Goal: Task Accomplishment & Management: Use online tool/utility

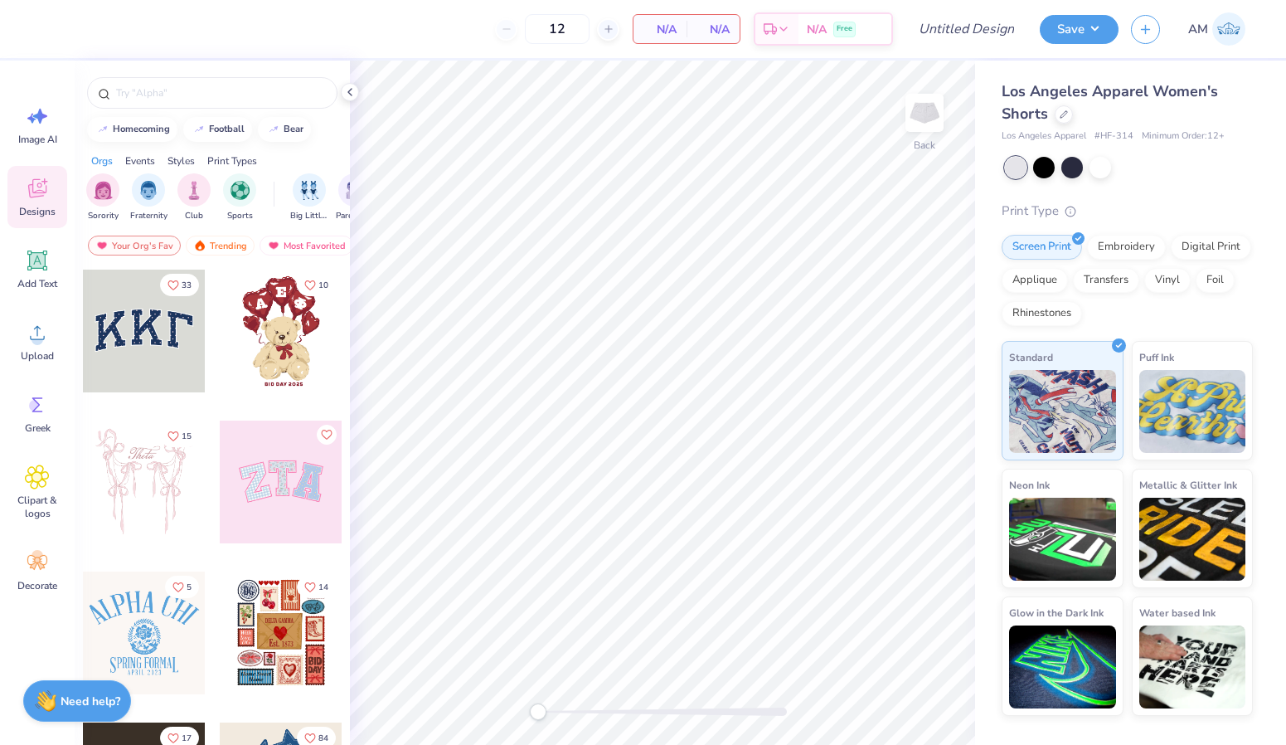
click at [153, 361] on div at bounding box center [144, 330] width 123 height 123
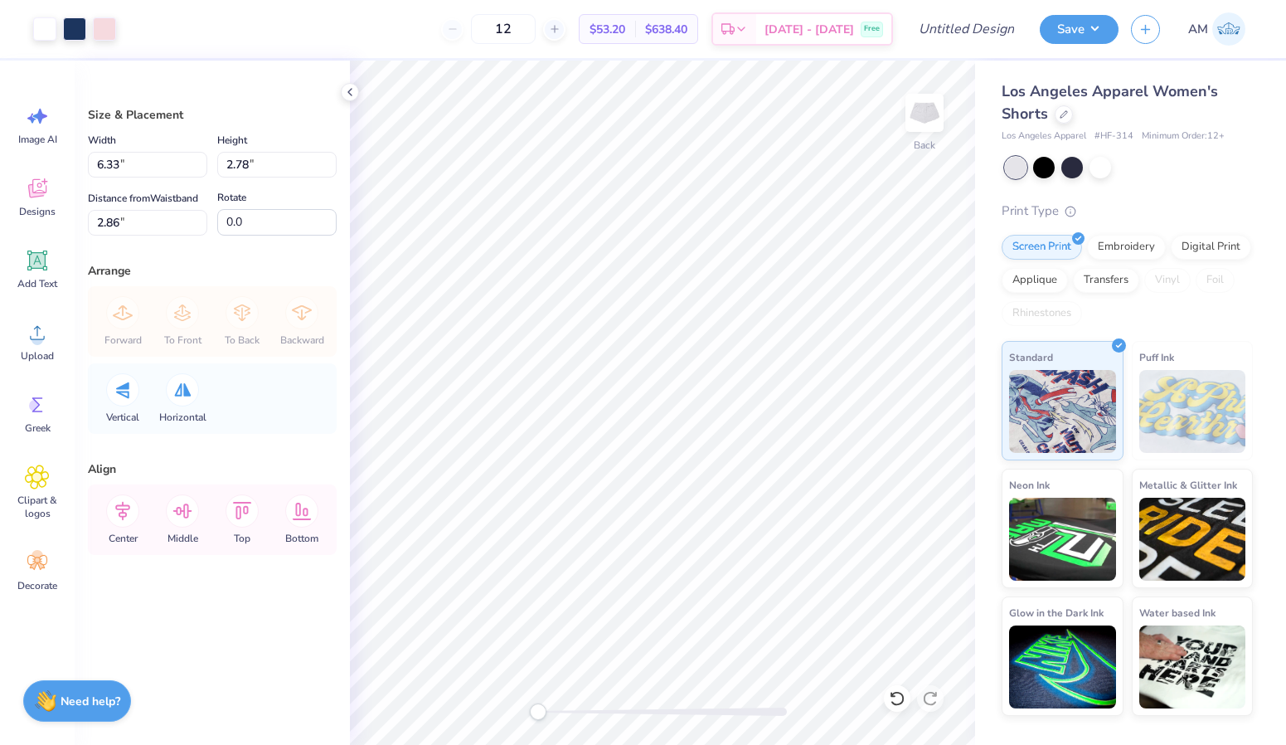
type input "5.13"
type input "2.25"
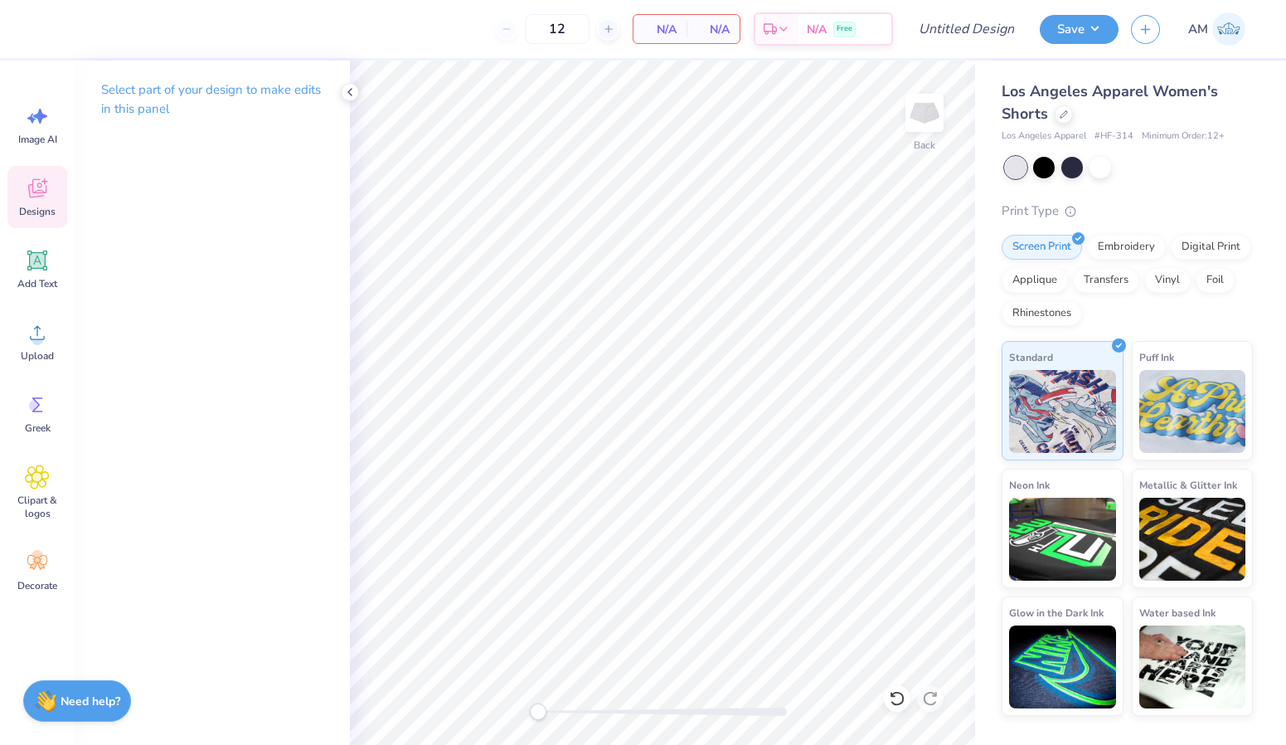
click at [41, 184] on icon at bounding box center [37, 188] width 18 height 19
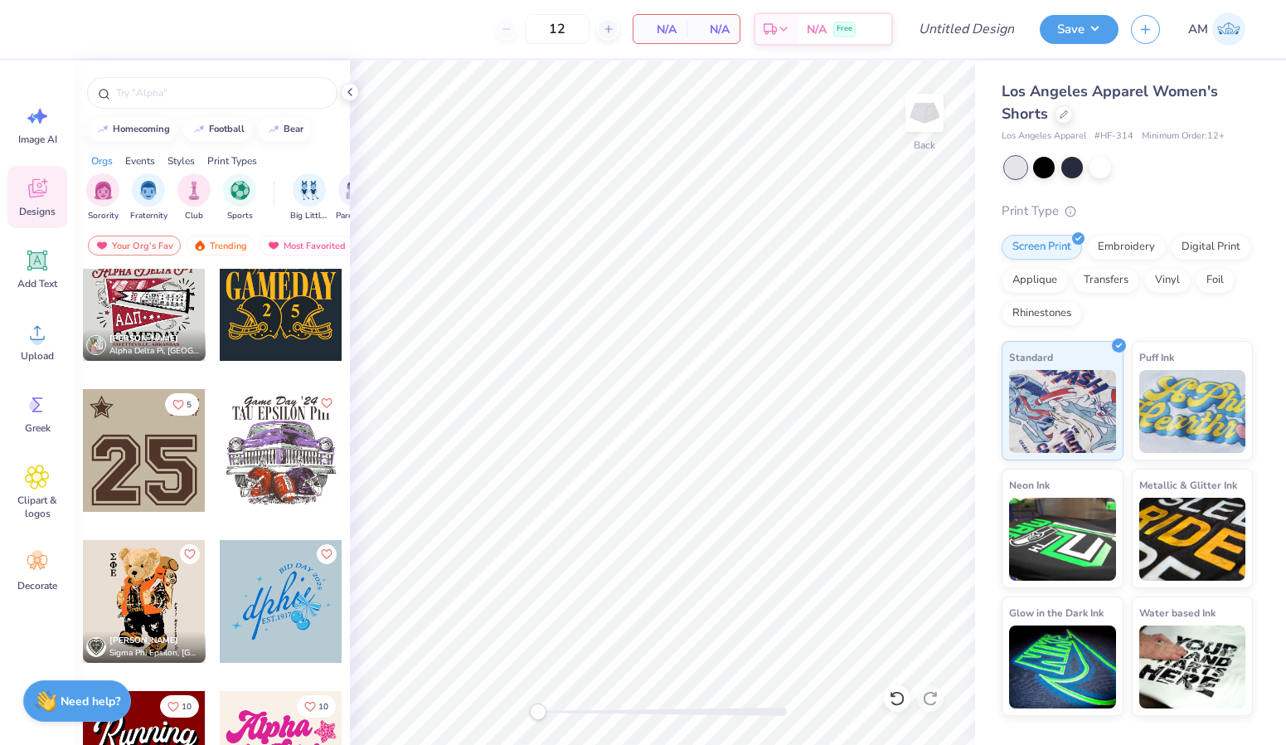
scroll to position [1250, 0]
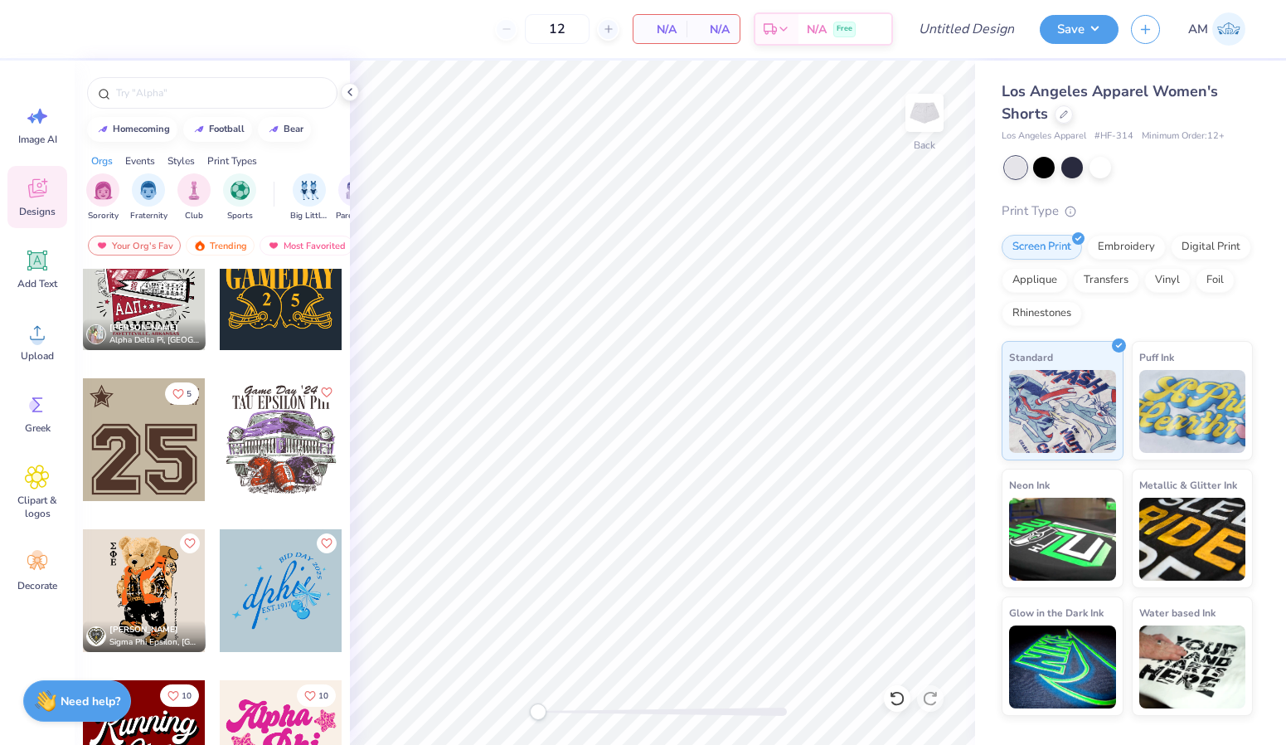
click at [133, 445] on div at bounding box center [144, 439] width 123 height 123
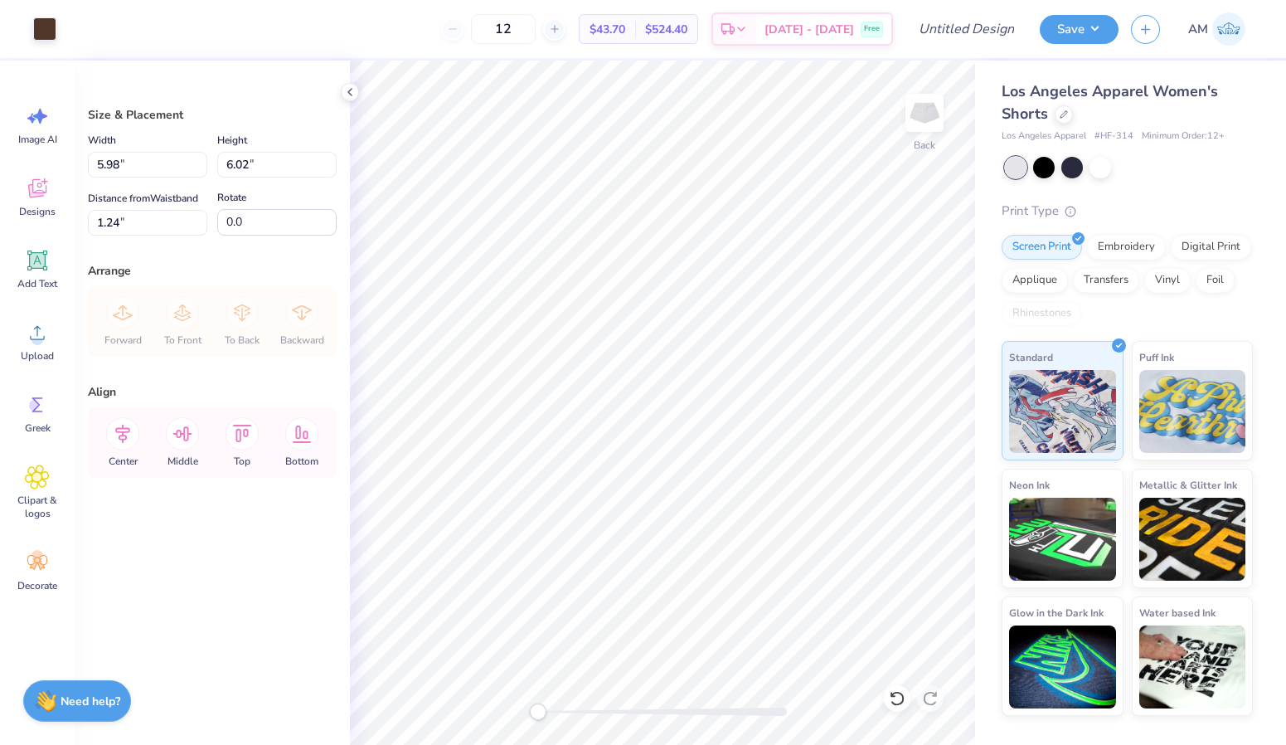
type input "2.65"
type input "2.67"
type input "4.59"
type input "2.77"
type input "2.78"
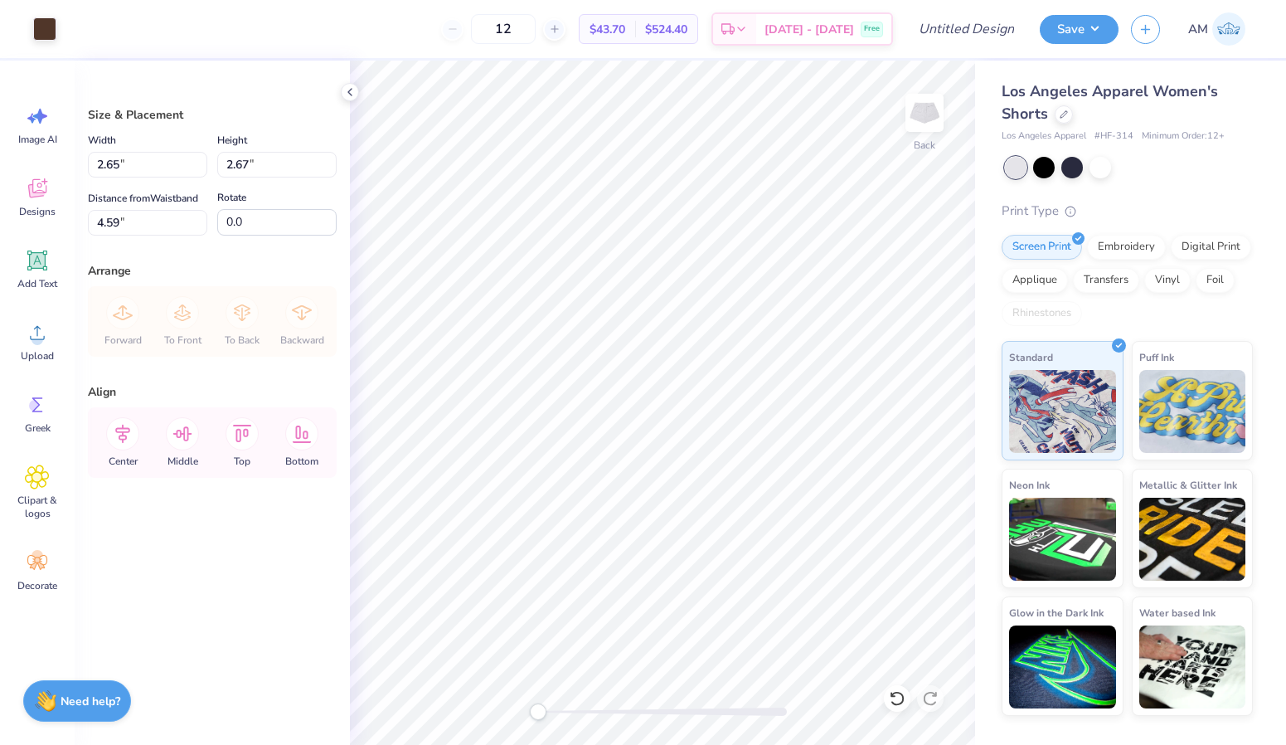
type input "3.15"
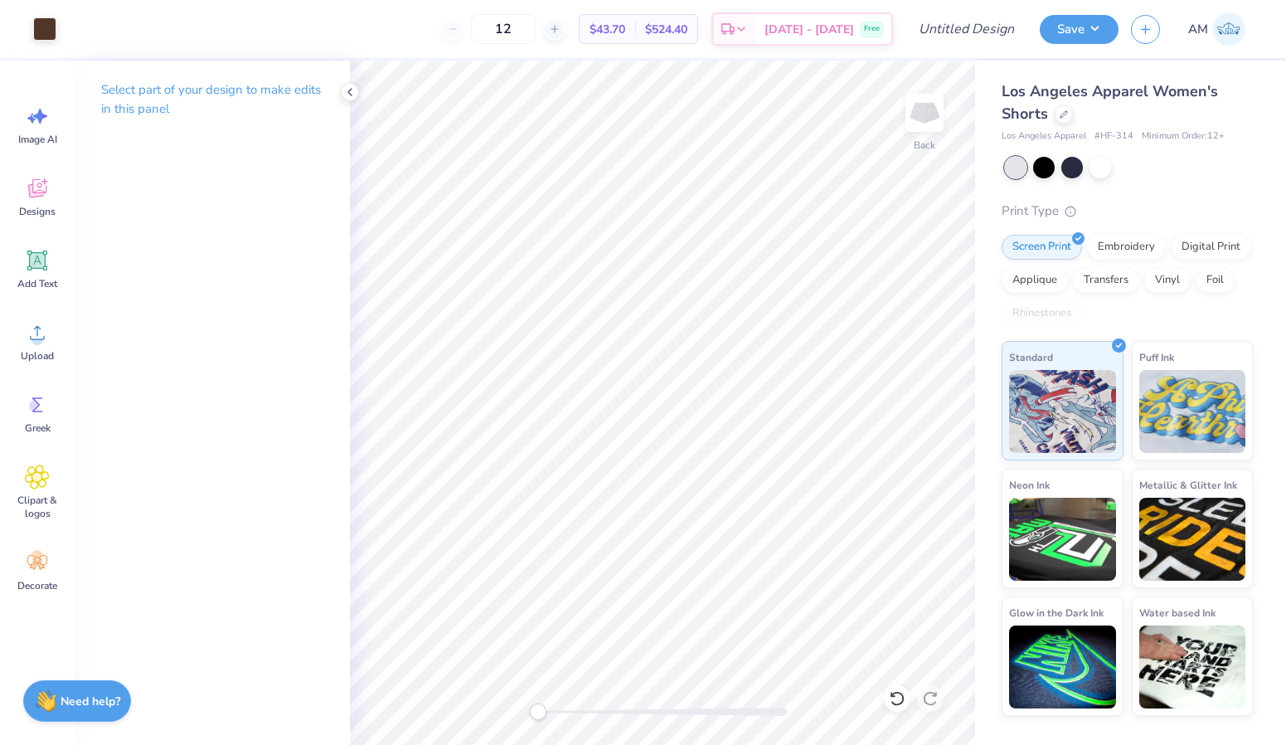
click at [1030, 172] on div at bounding box center [1129, 168] width 248 height 22
click at [1045, 172] on div at bounding box center [1044, 166] width 22 height 22
click at [1067, 165] on div at bounding box center [1072, 166] width 22 height 22
click at [1033, 170] on div at bounding box center [1044, 166] width 22 height 22
click at [38, 182] on icon at bounding box center [37, 188] width 18 height 19
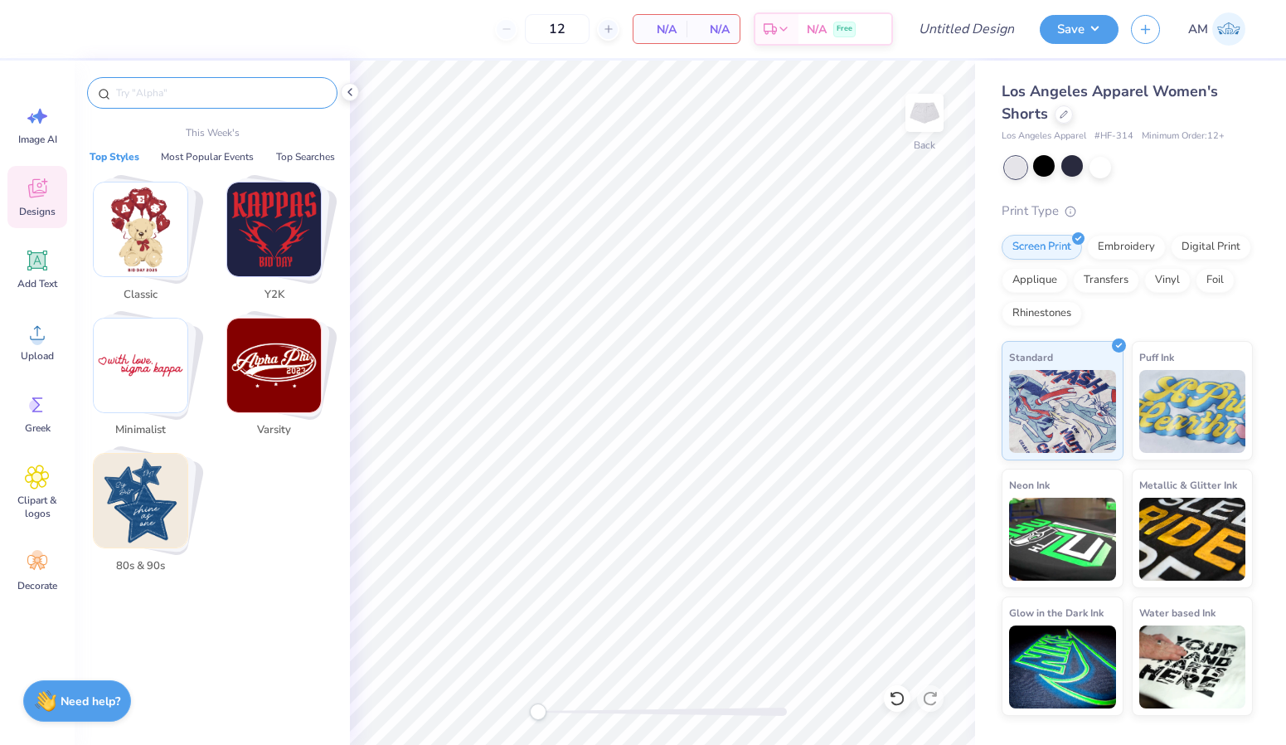
click at [172, 96] on input "text" at bounding box center [220, 93] width 212 height 17
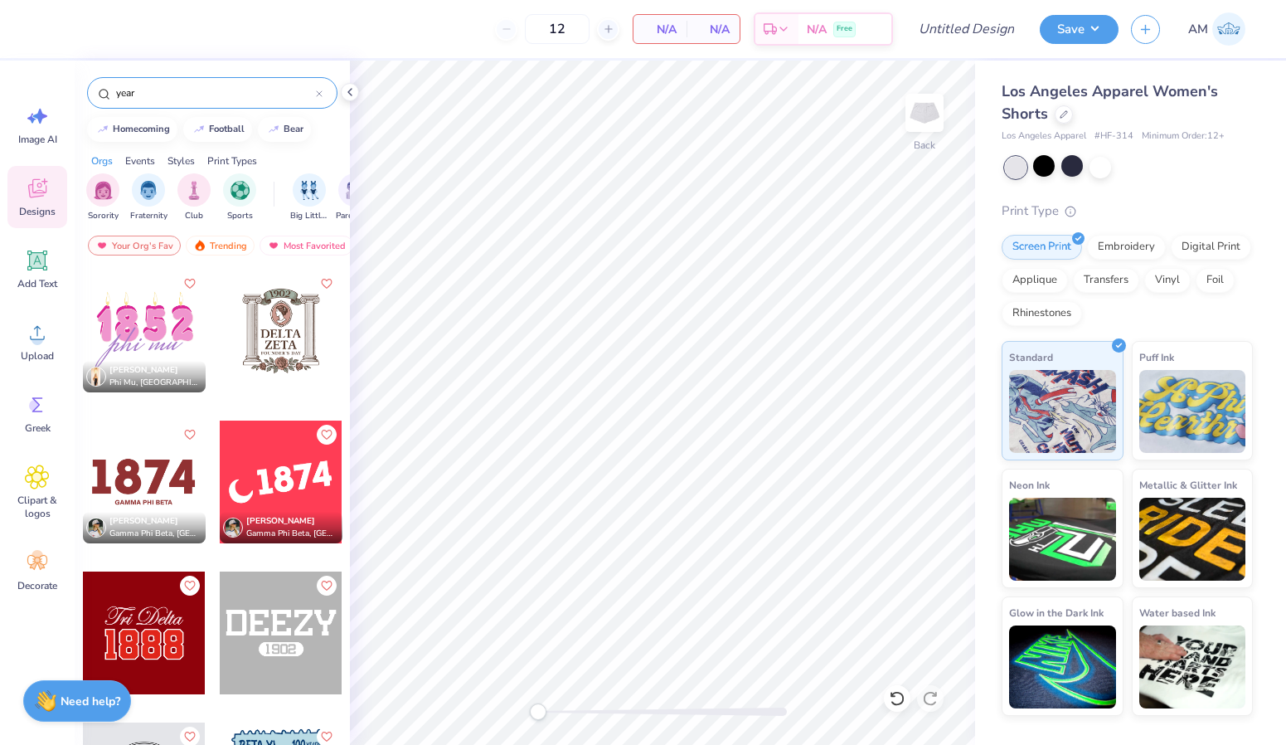
type input "year"
click at [166, 619] on div at bounding box center [144, 632] width 123 height 123
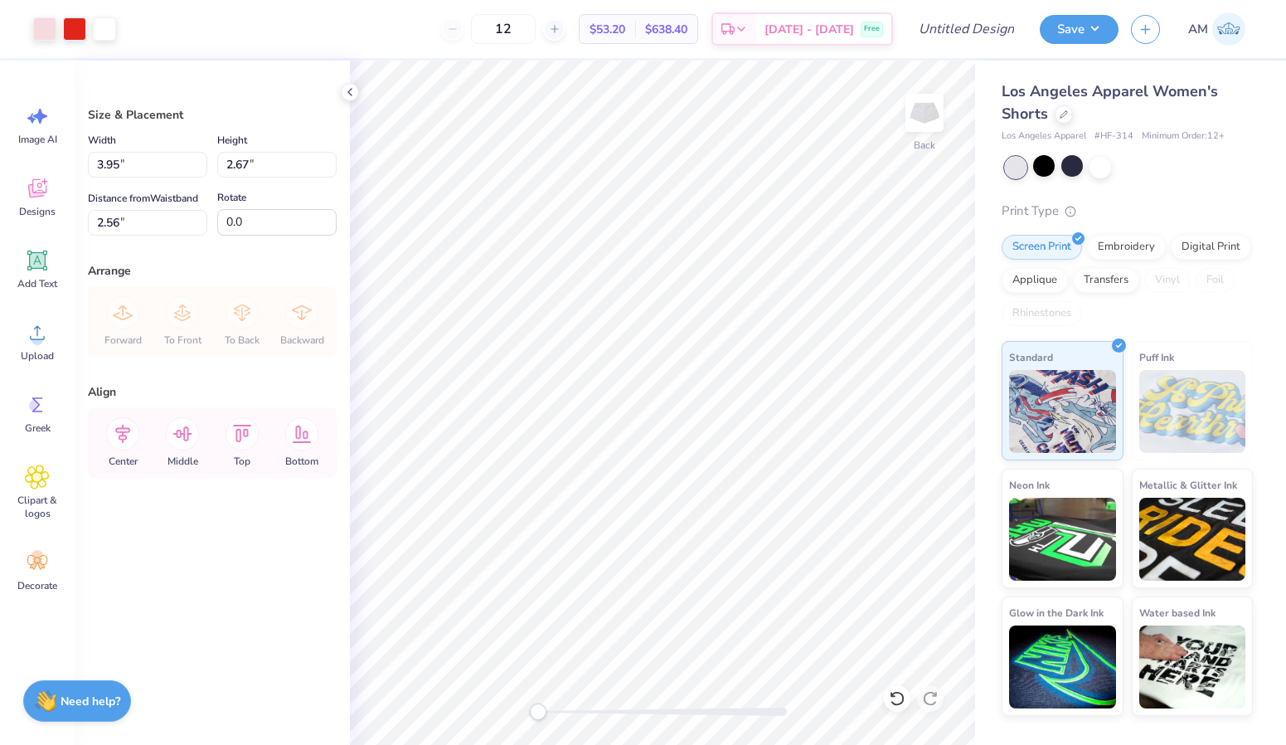
type input "3.95"
type input "2.67"
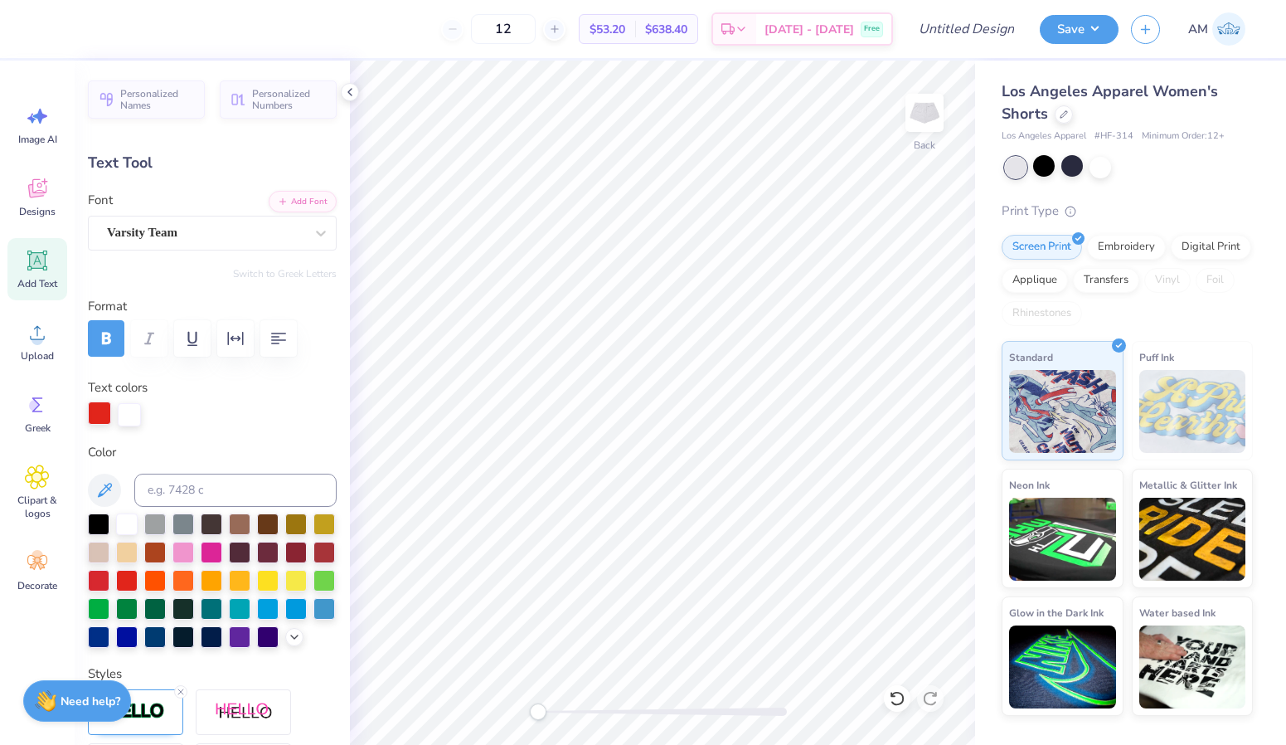
click at [100, 419] on div at bounding box center [99, 412] width 23 height 23
click at [187, 551] on div at bounding box center [183, 551] width 22 height 22
type input "3.94"
type input "0.93"
type input "2.91"
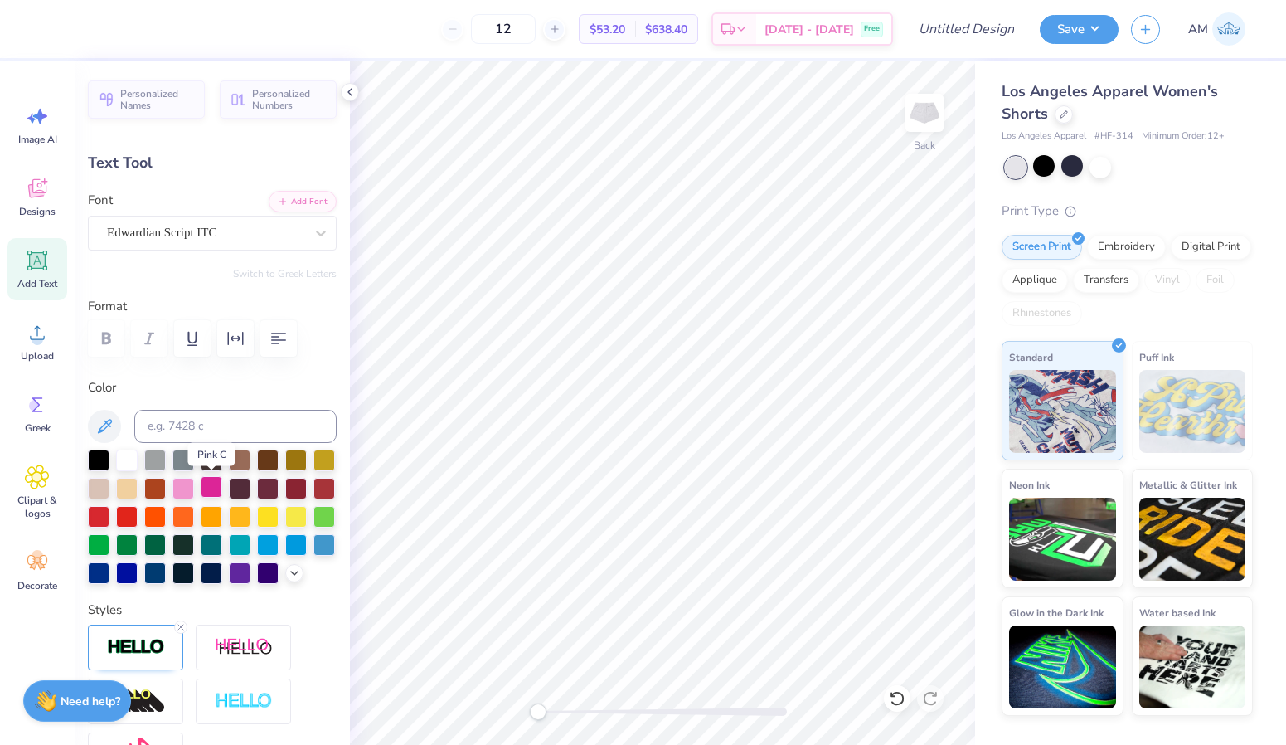
click at [217, 487] on div at bounding box center [212, 487] width 22 height 22
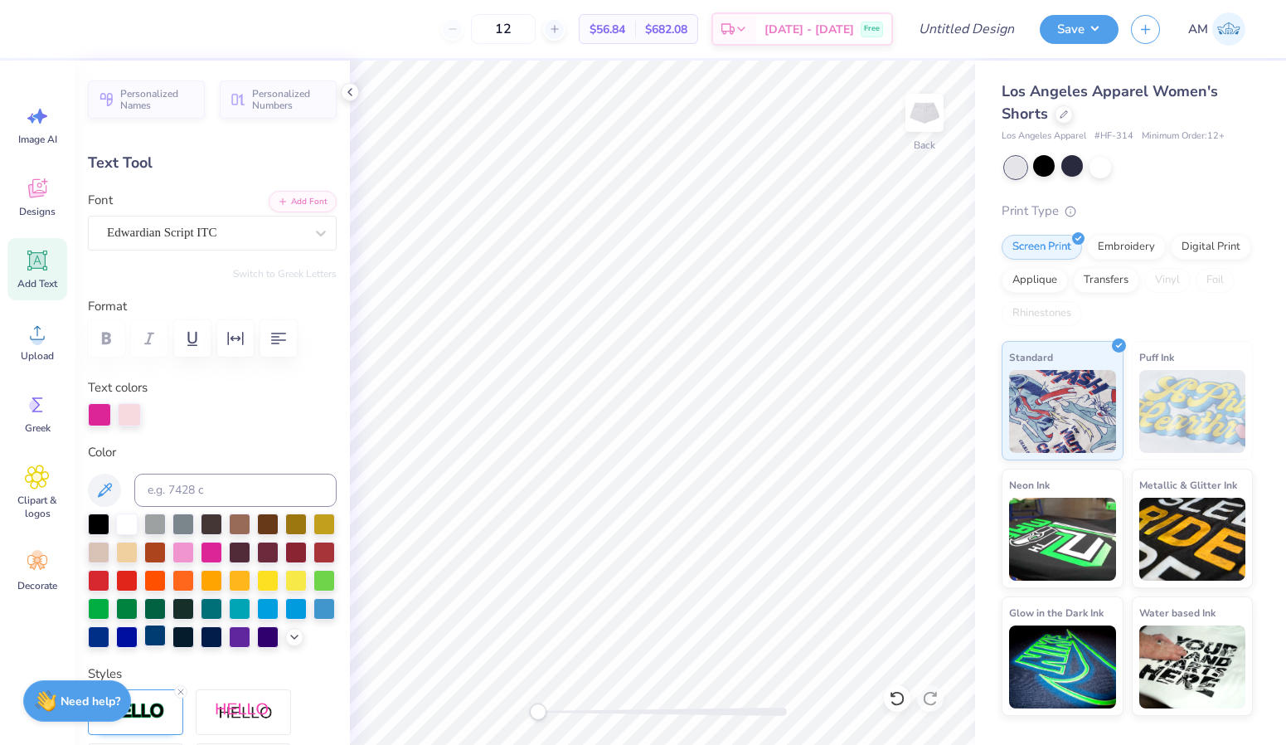
click at [152, 642] on div at bounding box center [155, 635] width 22 height 22
type input "3.95"
type input "1.54"
type input "4.04"
click at [149, 643] on div at bounding box center [155, 635] width 22 height 22
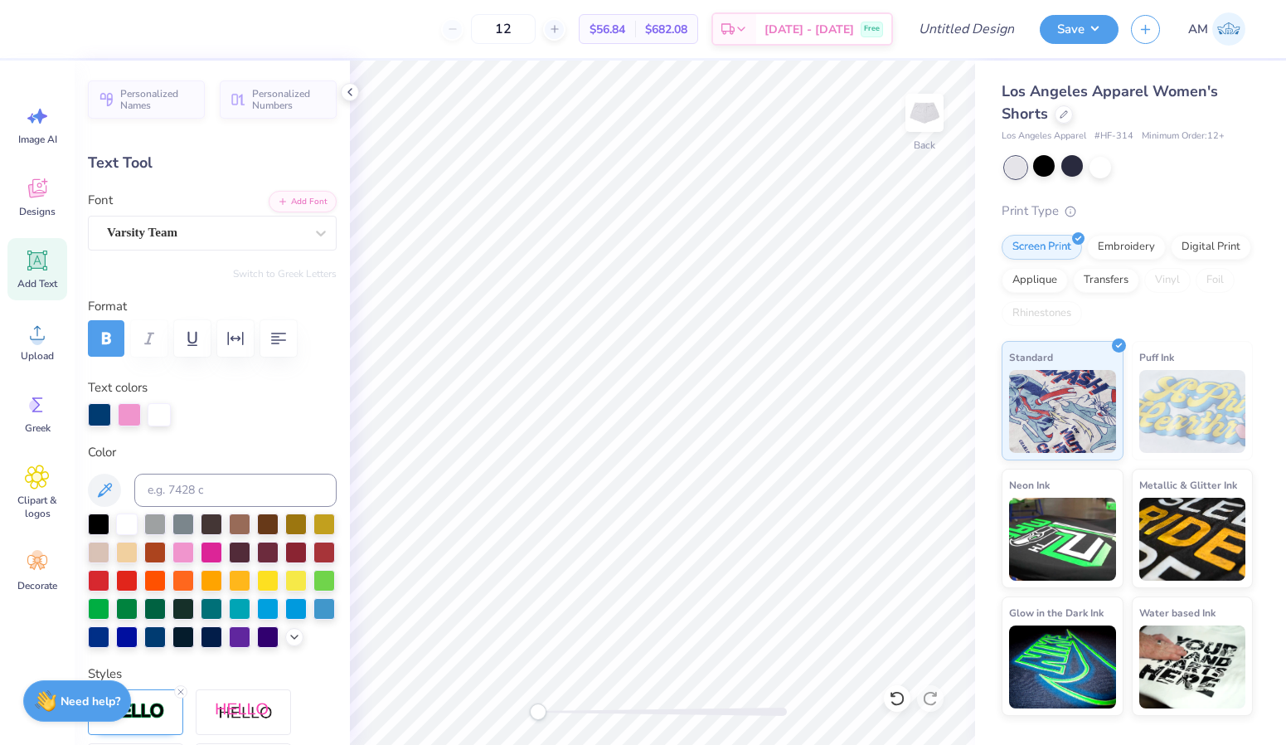
type input "3.94"
type input "0.93"
type input "2.91"
click at [161, 228] on div "Edwardian Script ITC" at bounding box center [205, 233] width 201 height 26
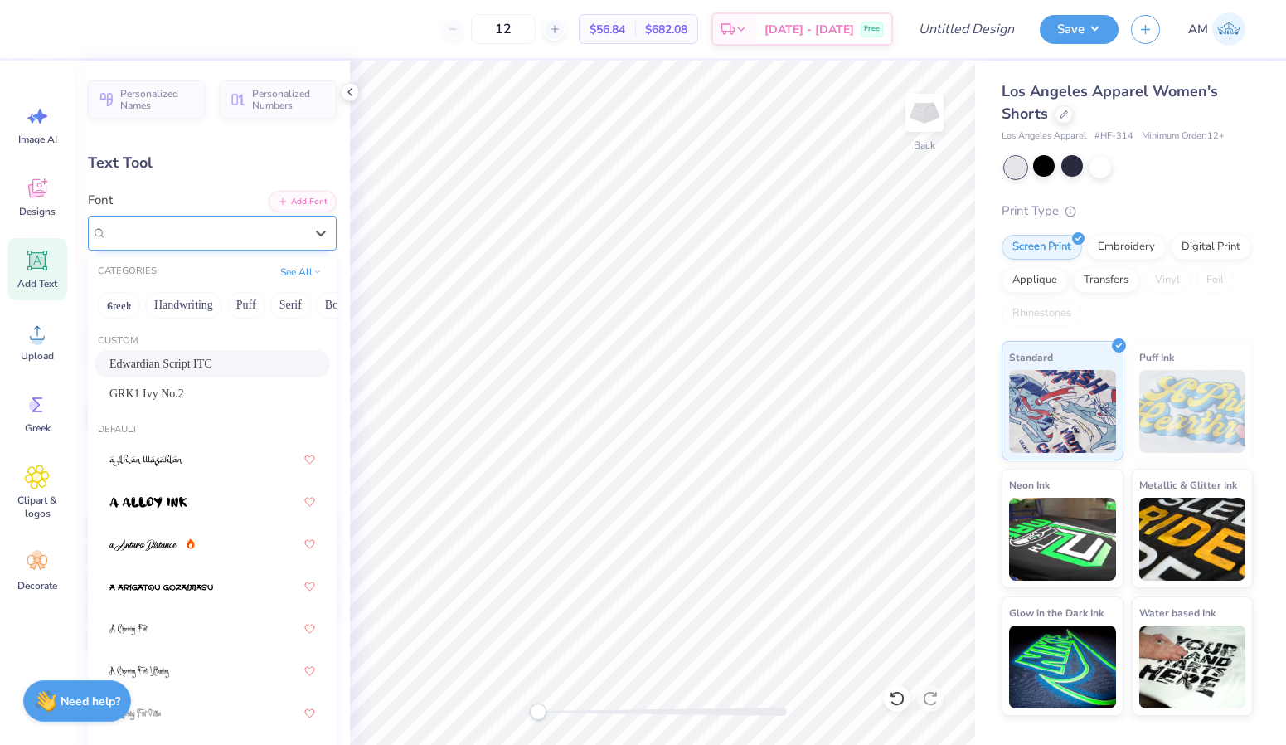
click at [301, 227] on div "Edwardian Script ITC" at bounding box center [205, 232] width 197 height 19
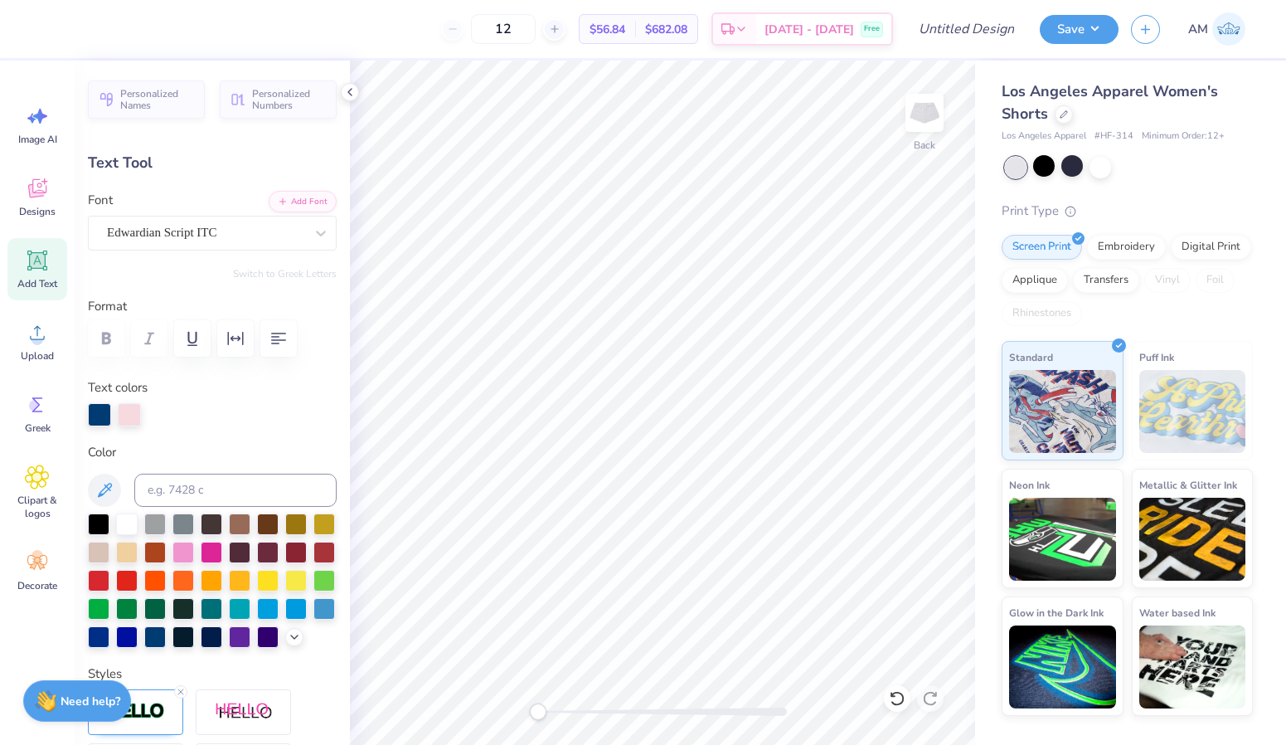
click at [110, 336] on div at bounding box center [212, 338] width 249 height 36
click at [109, 339] on div at bounding box center [212, 338] width 249 height 36
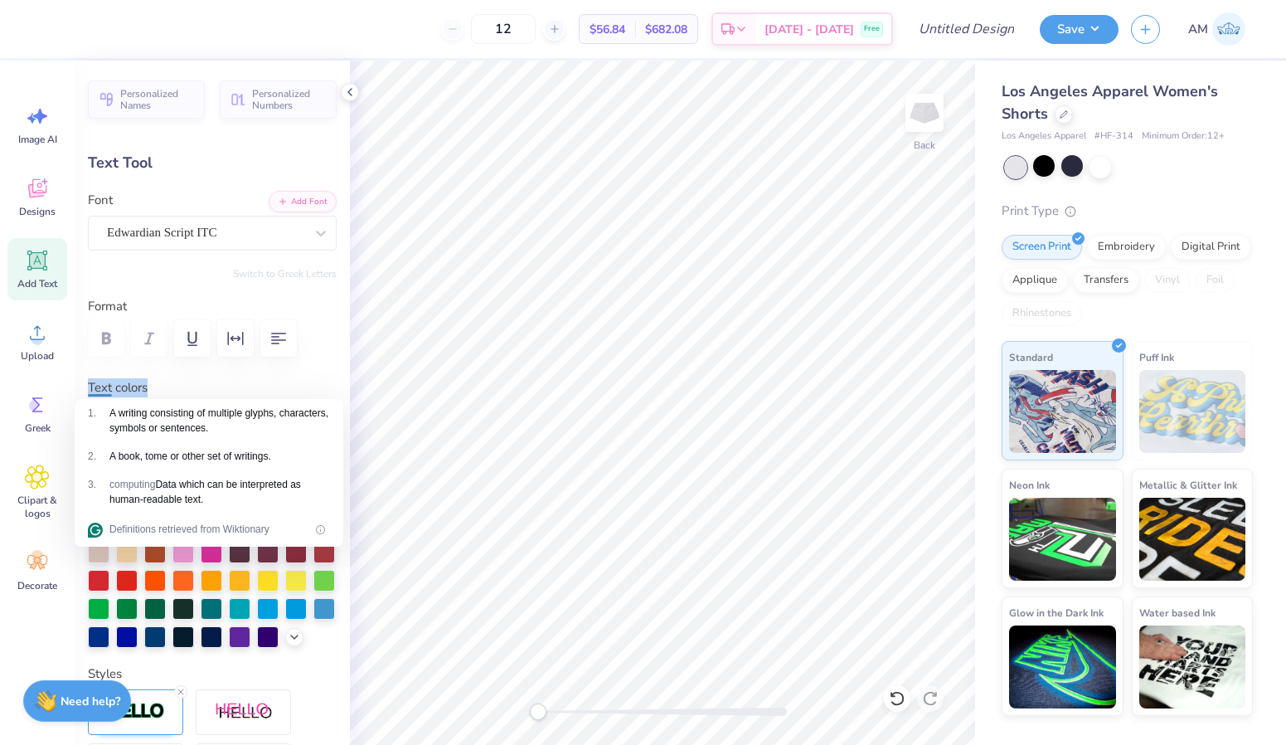
click at [226, 378] on div "Text colors" at bounding box center [212, 402] width 249 height 48
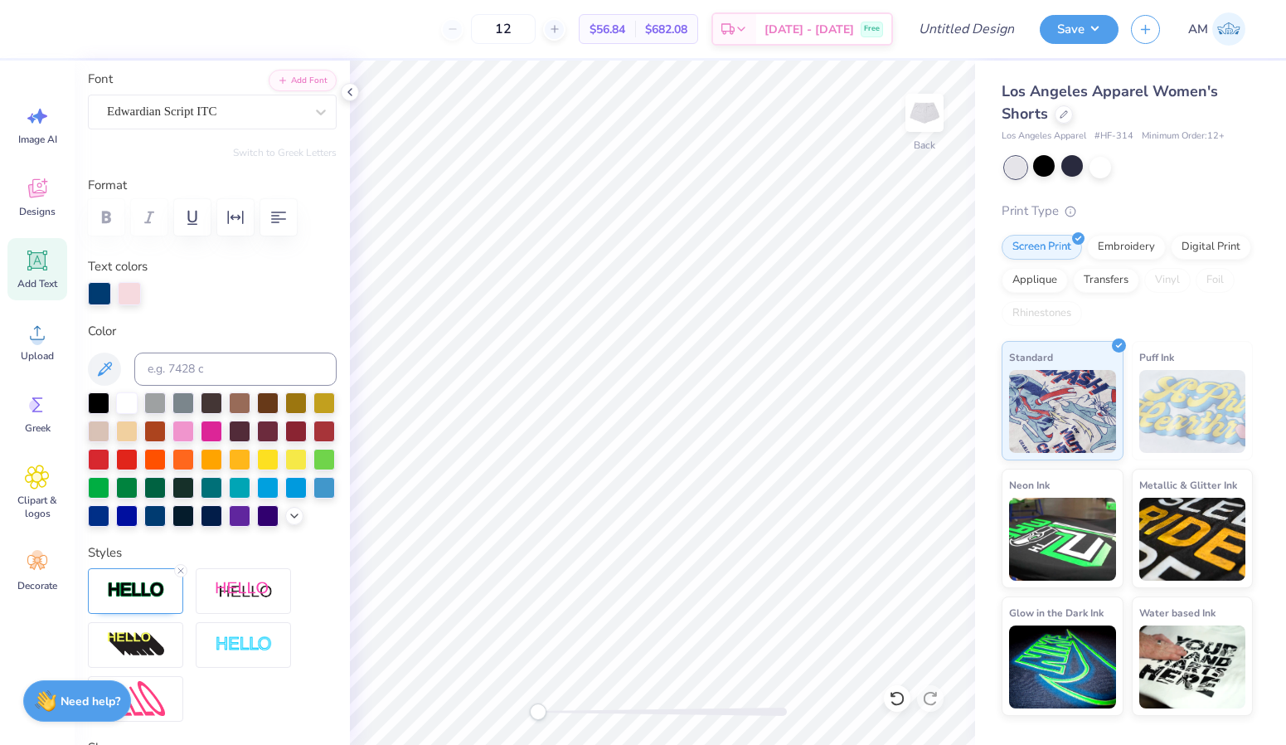
scroll to position [127, 0]
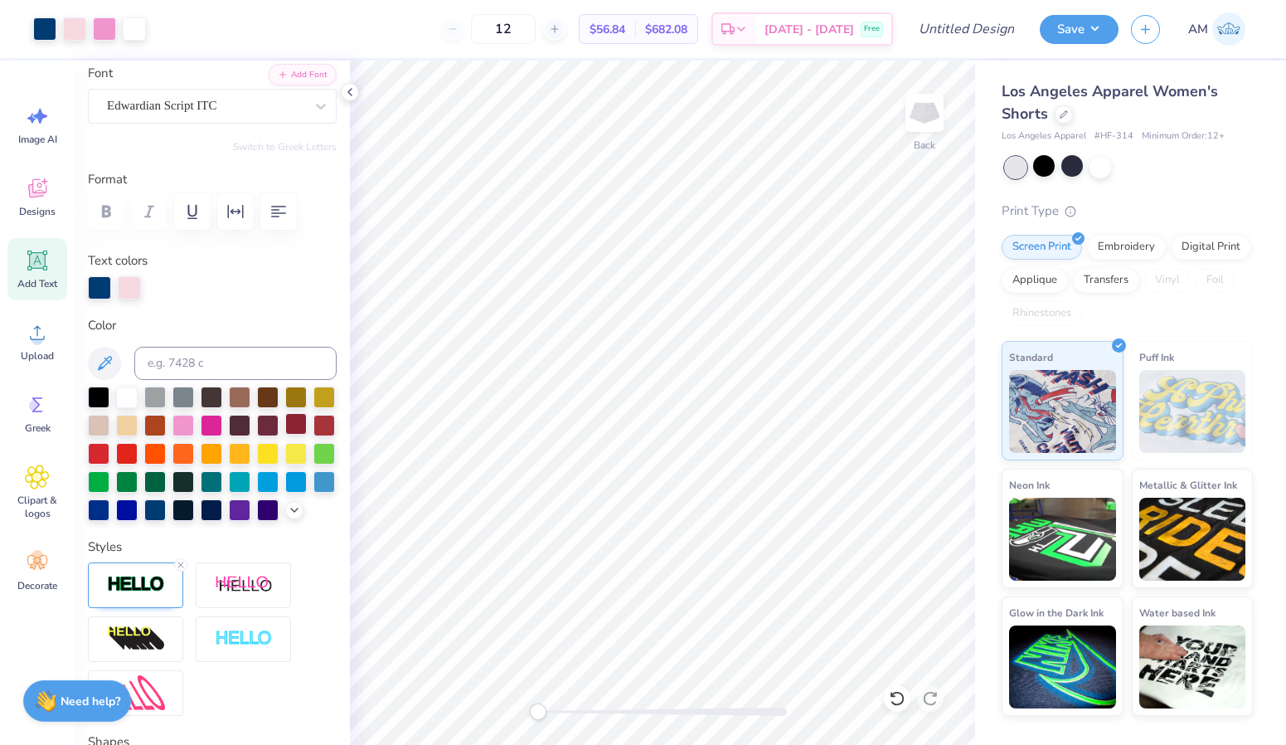
type input "3.95"
type input "1.54"
type input "4.04"
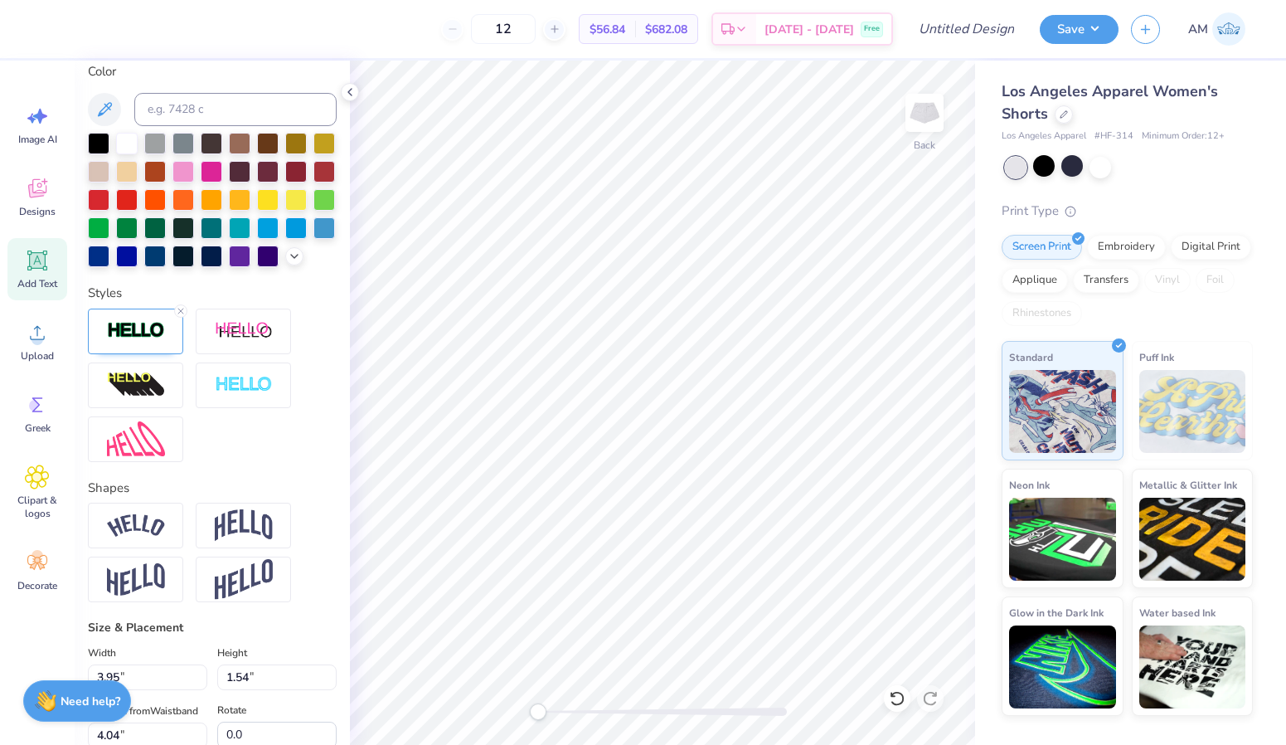
scroll to position [0, 0]
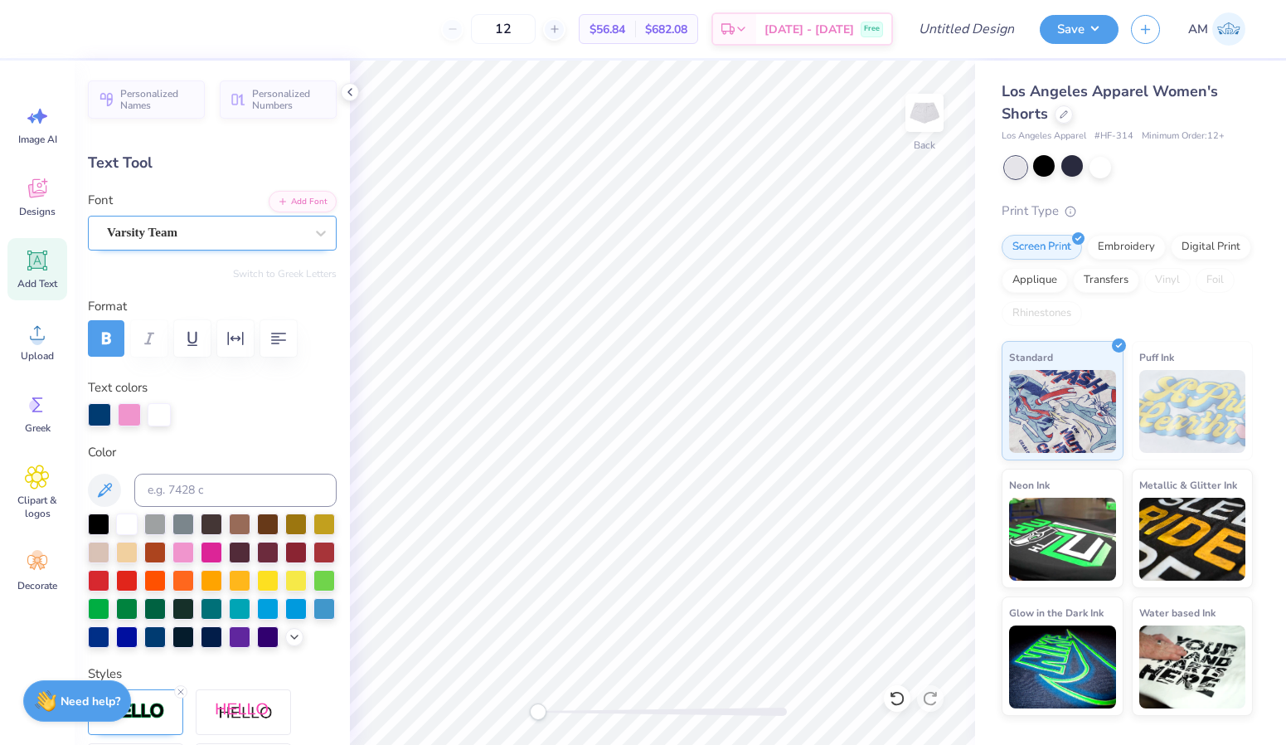
click at [215, 235] on div "Varsity Team" at bounding box center [205, 233] width 201 height 26
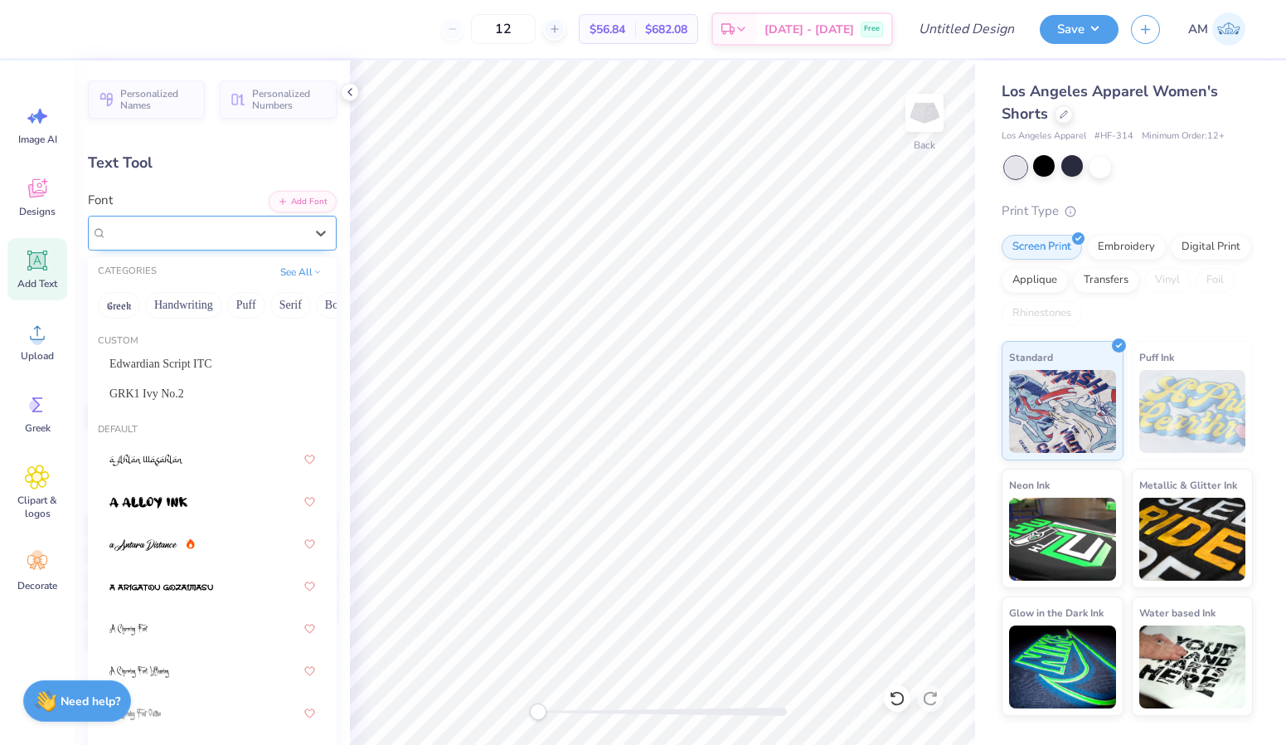
click at [215, 235] on div "Varsity Team" at bounding box center [205, 232] width 197 height 19
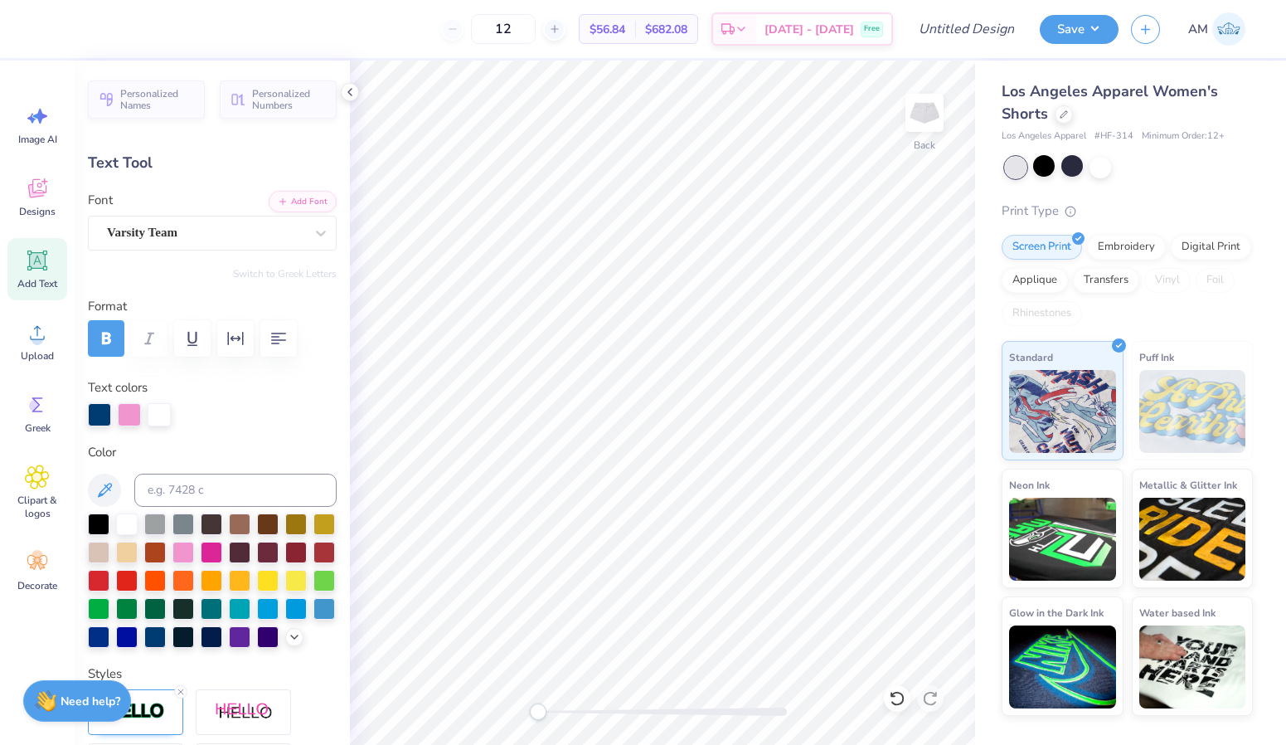
click at [39, 261] on icon at bounding box center [38, 261] width 16 height 16
type input "3.39"
type input "0.98"
type input "3.76"
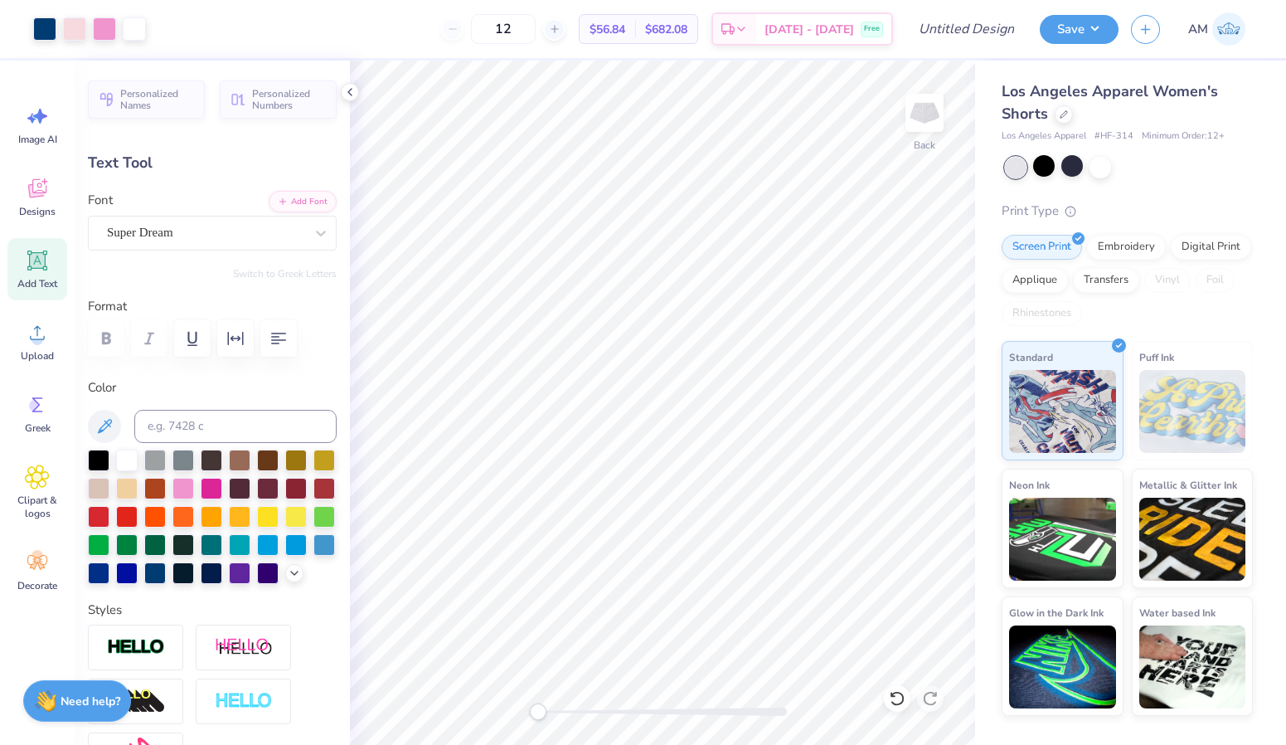
type input "3.95"
type input "1.54"
type input "4.04"
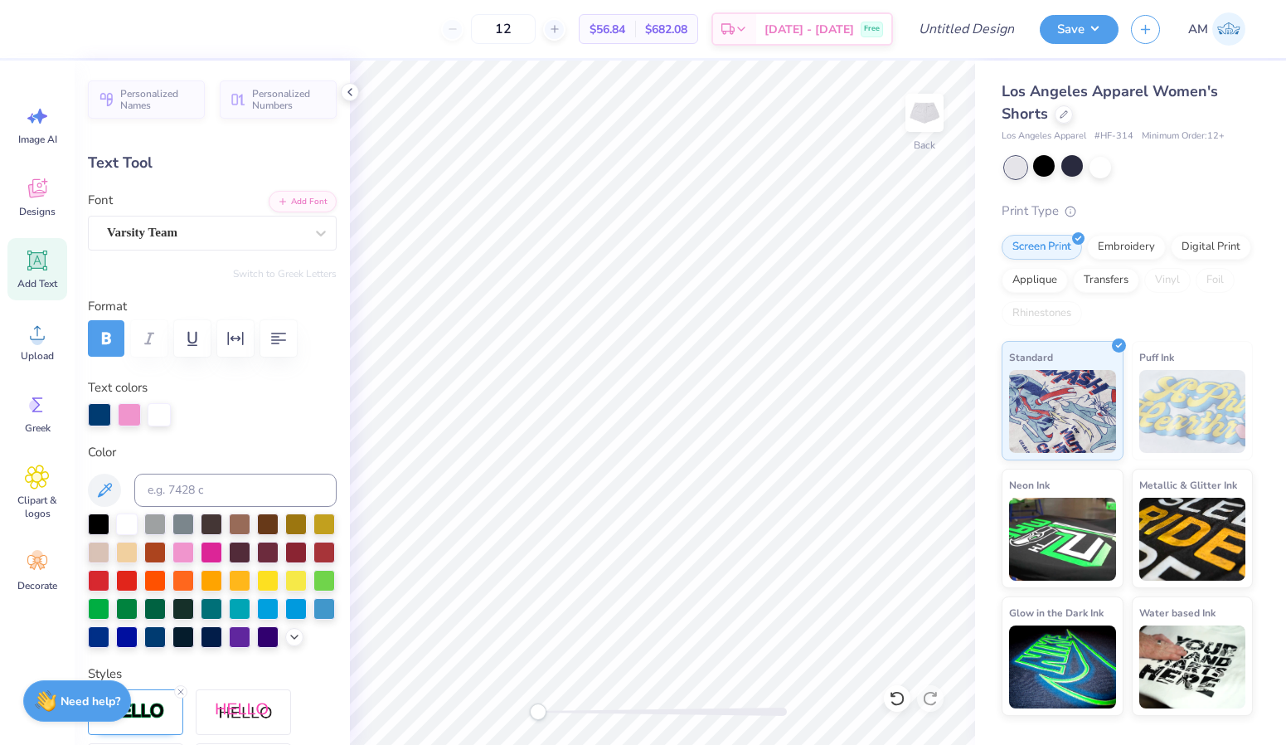
type textarea "1"
type textarea "2"
type textarea "1888"
type input "3.94"
type input "0.93"
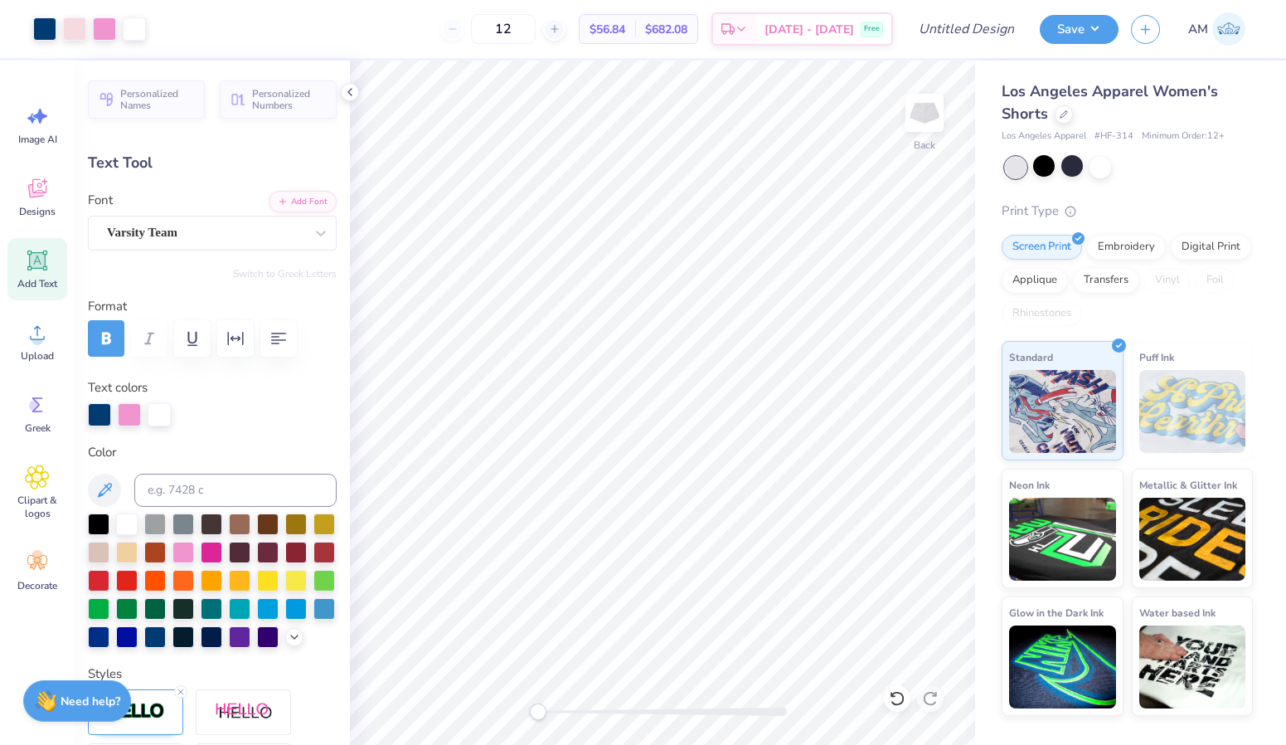
type input "2.92"
click at [1188, 201] on div "Print Type" at bounding box center [1127, 210] width 251 height 19
click at [1110, 172] on div at bounding box center [1101, 166] width 22 height 22
click at [1066, 171] on div at bounding box center [1072, 166] width 22 height 22
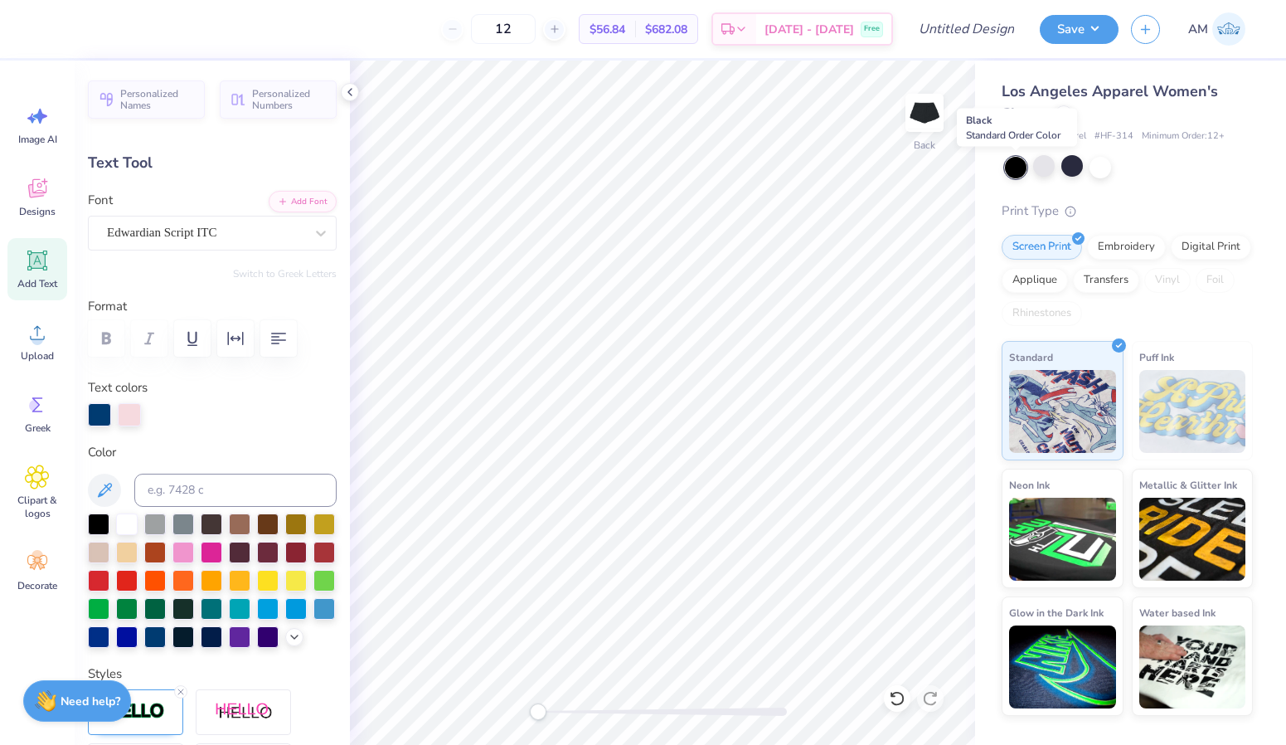
click at [1013, 170] on div at bounding box center [1016, 168] width 22 height 22
click at [1041, 169] on div at bounding box center [1044, 166] width 22 height 22
click at [1068, 170] on div at bounding box center [1072, 166] width 22 height 22
click at [1074, 170] on div at bounding box center [1072, 166] width 22 height 22
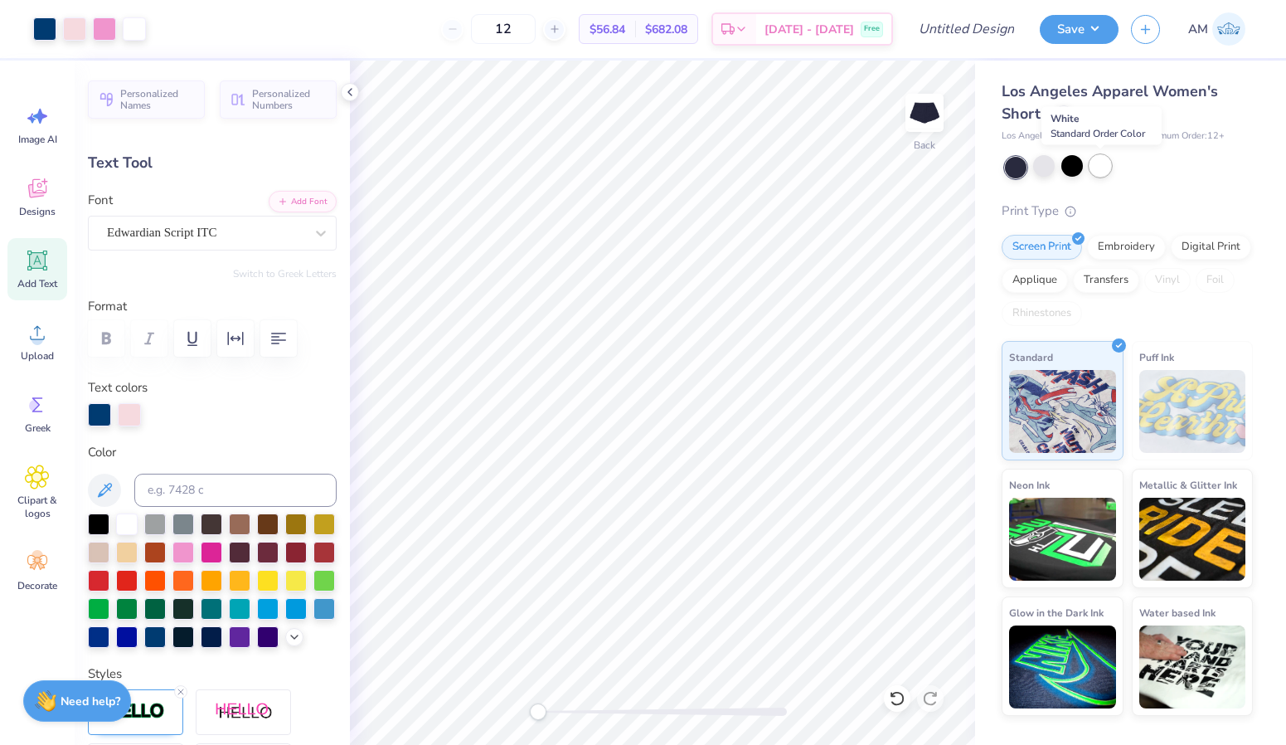
click at [1102, 172] on div at bounding box center [1101, 166] width 22 height 22
type input "3.95"
type input "1.54"
type input "4.04"
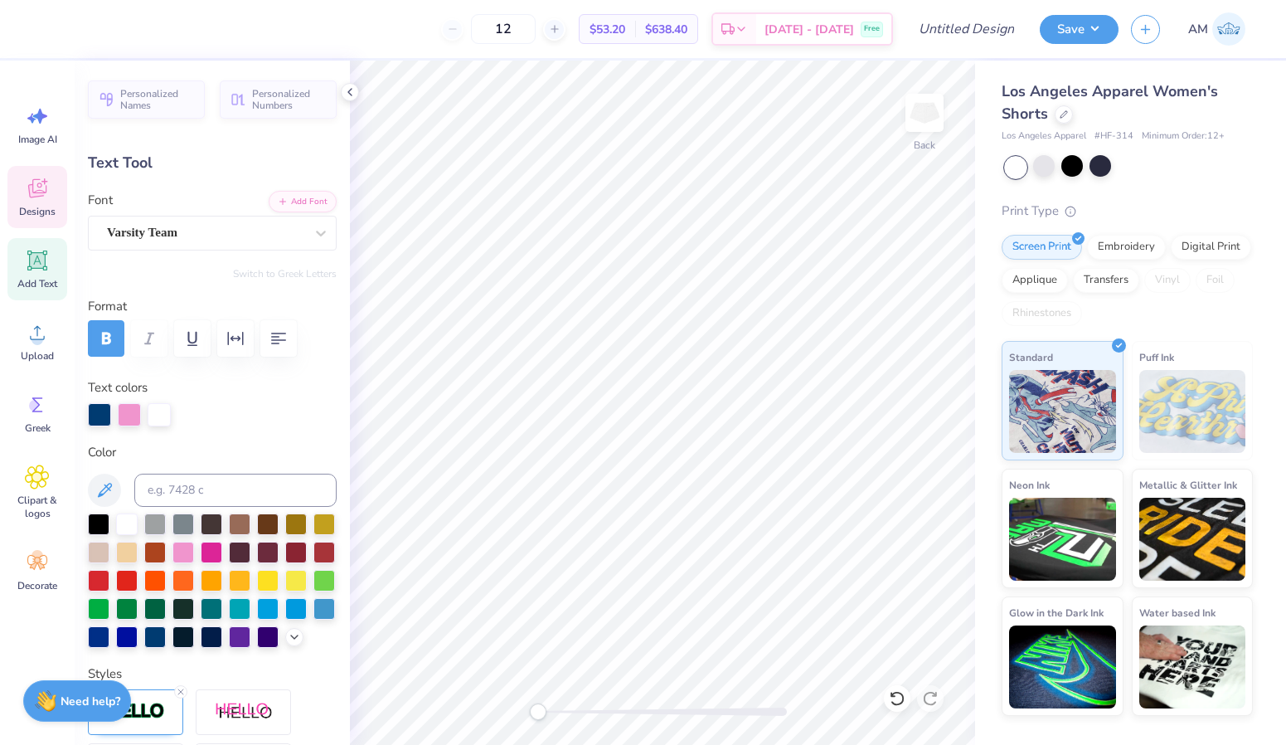
click at [37, 185] on icon at bounding box center [37, 188] width 18 height 19
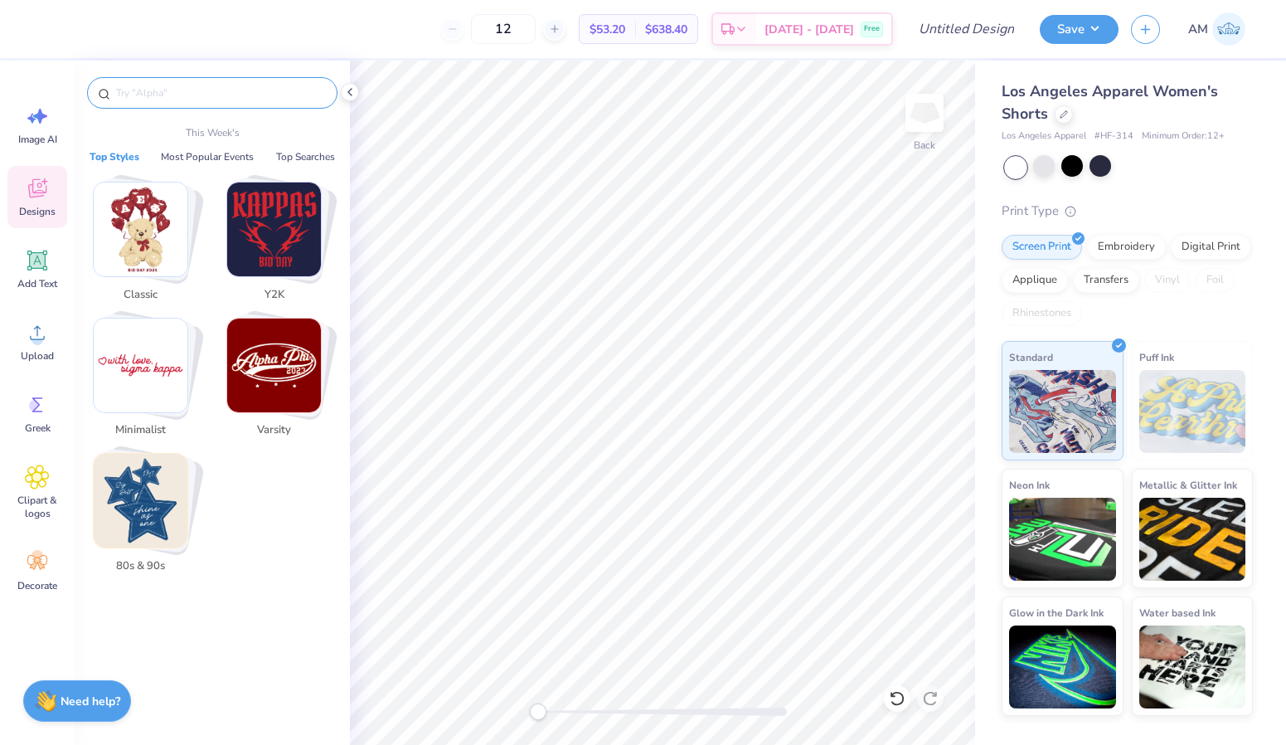
click at [201, 86] on input "text" at bounding box center [220, 93] width 212 height 17
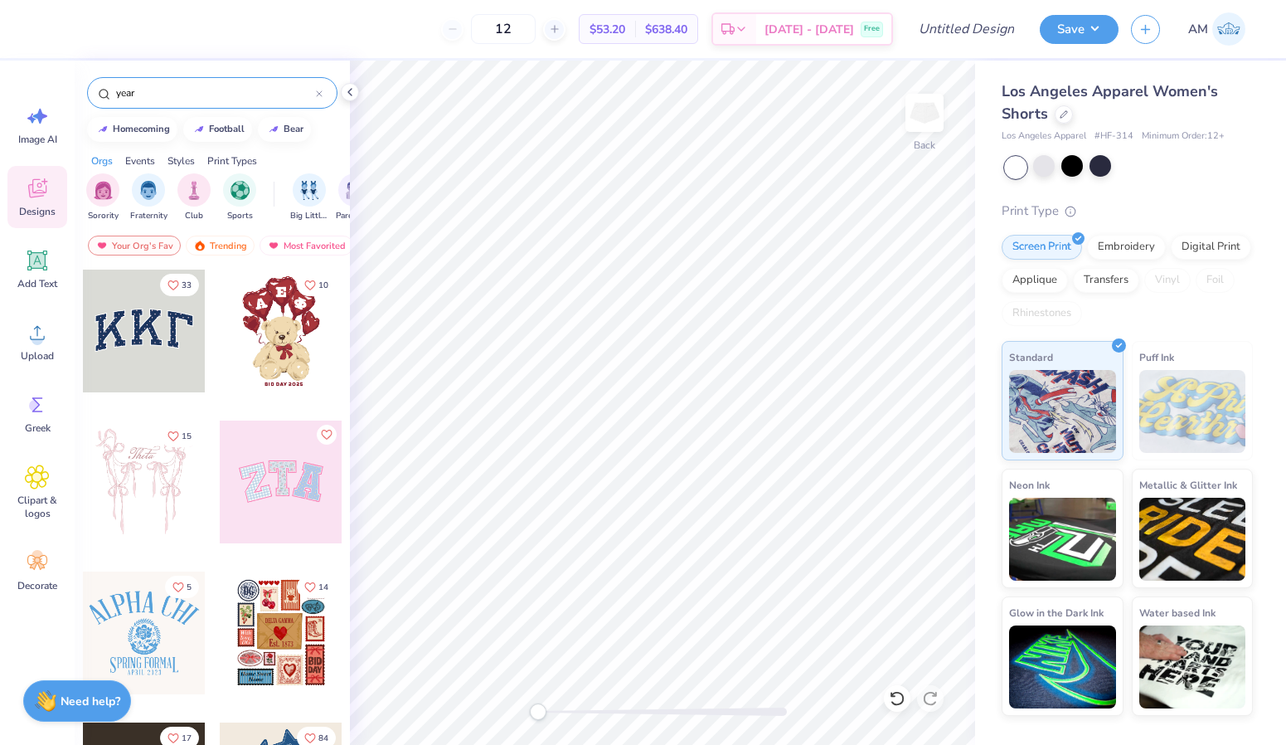
type input "year"
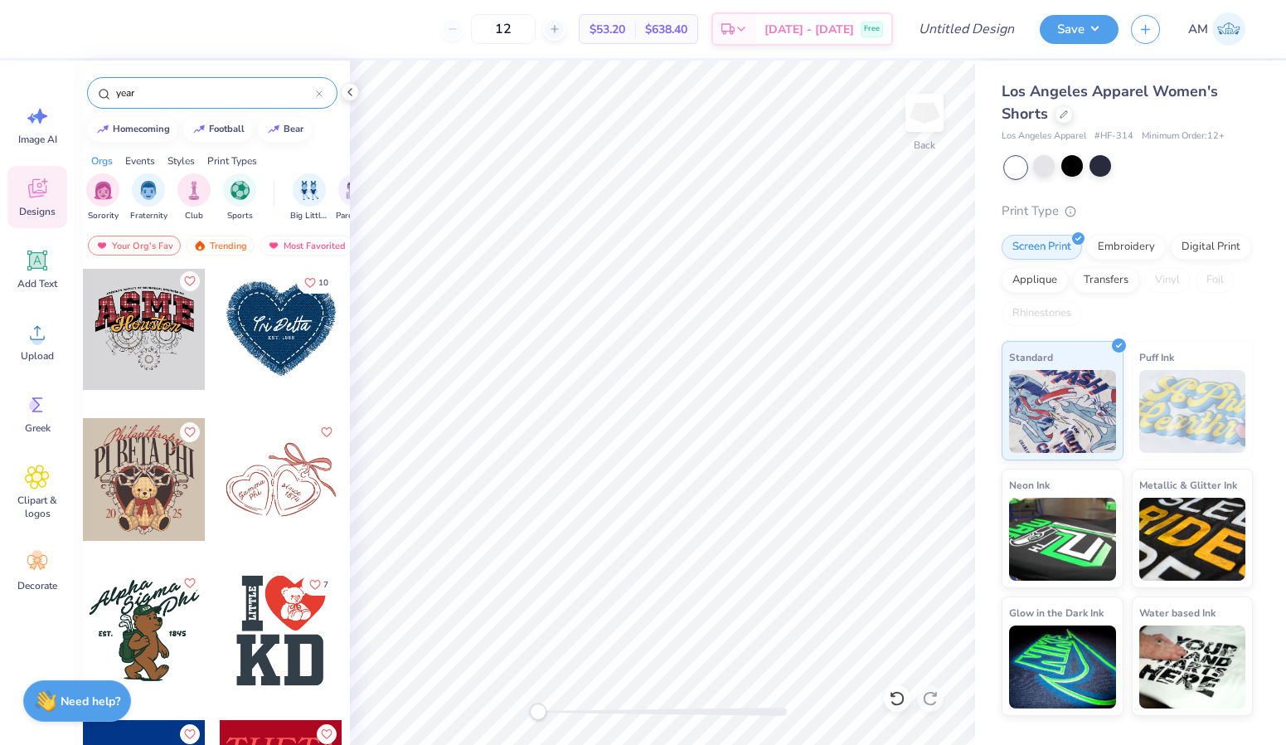
scroll to position [3474, 0]
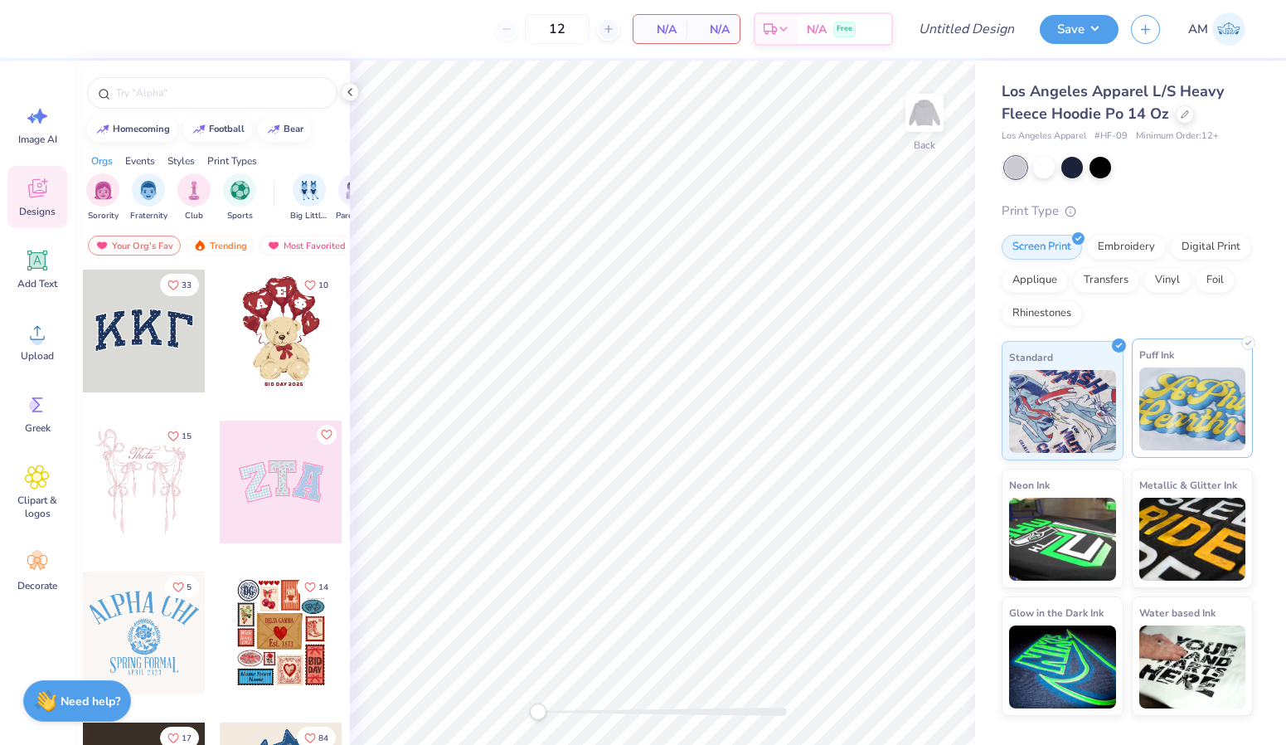
click at [1195, 409] on img at bounding box center [1192, 408] width 107 height 83
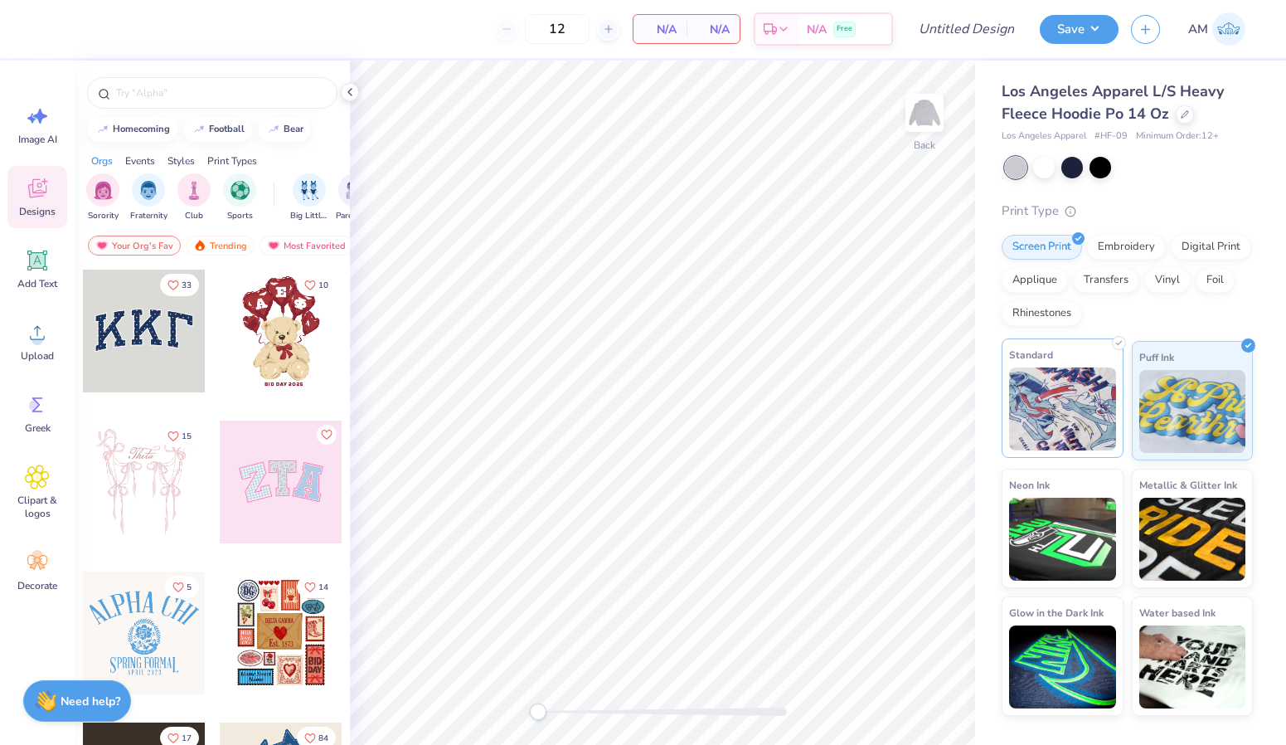
click at [1095, 398] on img at bounding box center [1062, 408] width 107 height 83
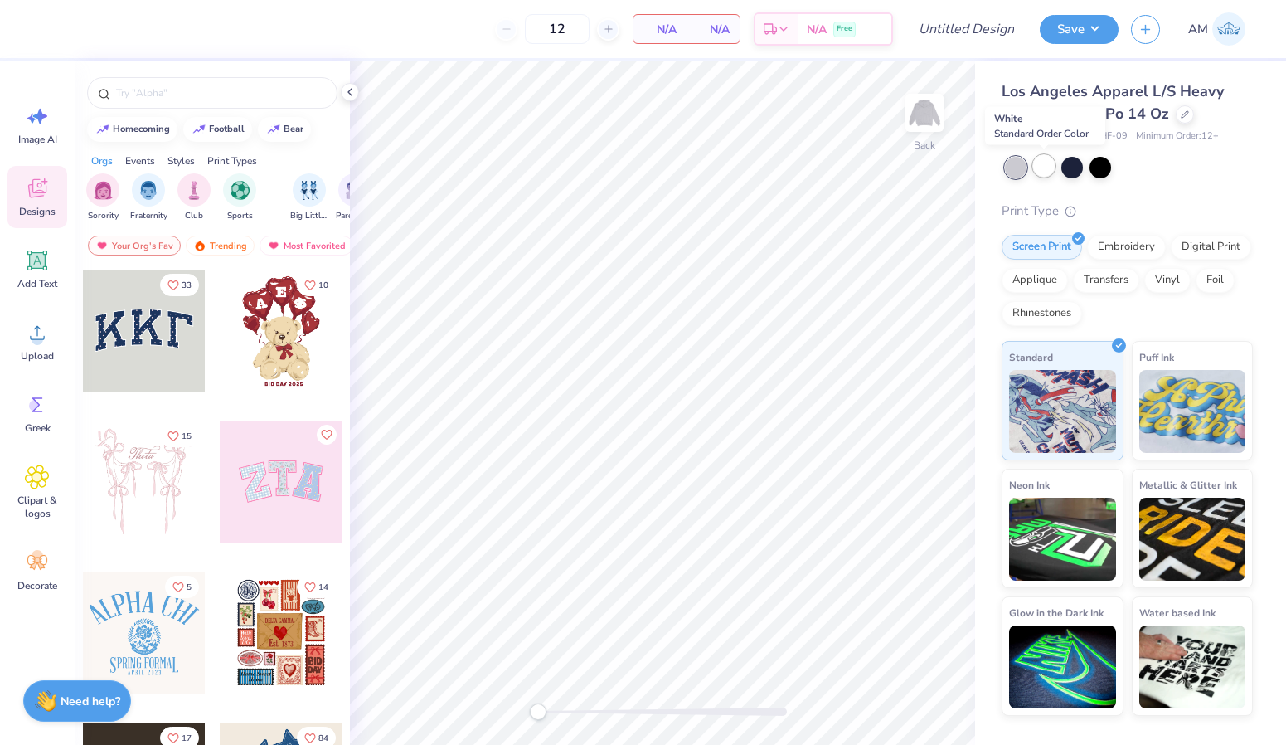
click at [1041, 172] on div at bounding box center [1044, 166] width 22 height 22
click at [1143, 243] on div "Embroidery" at bounding box center [1126, 244] width 79 height 25
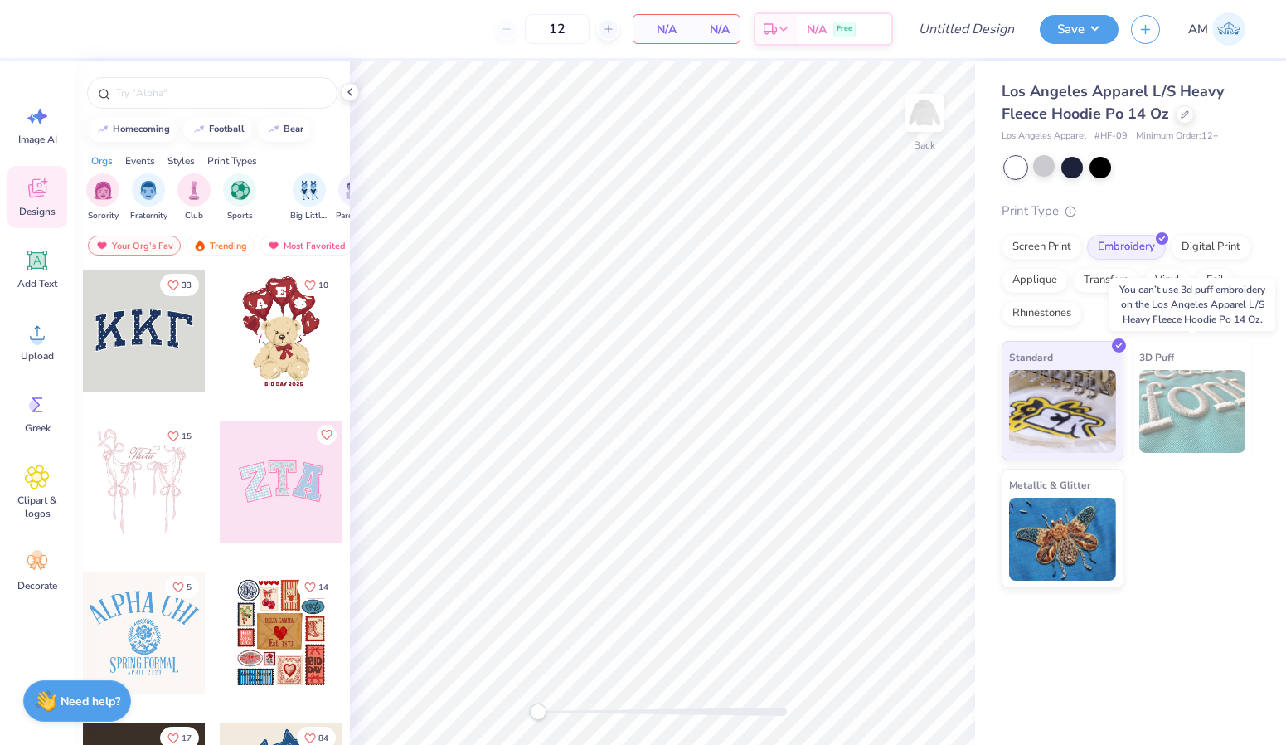
click at [1192, 434] on img at bounding box center [1192, 411] width 107 height 83
click at [1183, 415] on img at bounding box center [1192, 411] width 107 height 83
click at [1089, 490] on div "Metallic & Glitter" at bounding box center [1063, 525] width 122 height 119
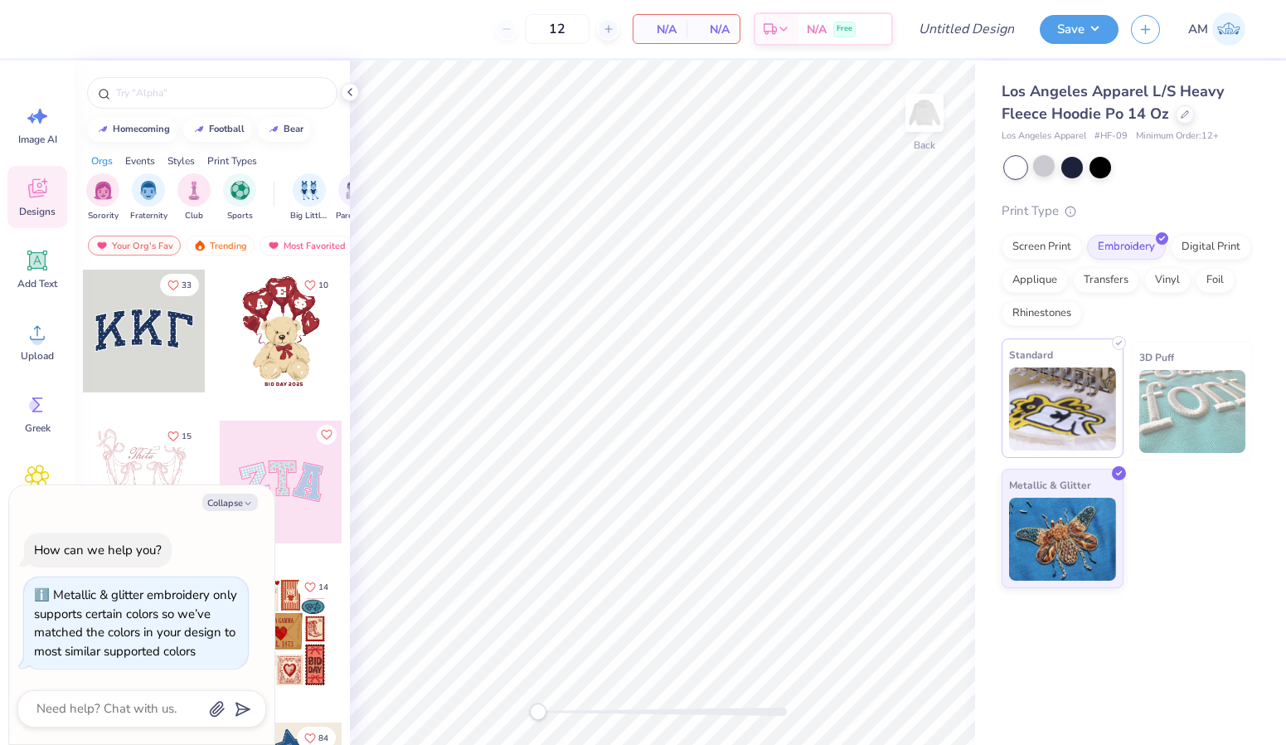
click at [1075, 401] on img at bounding box center [1062, 408] width 107 height 83
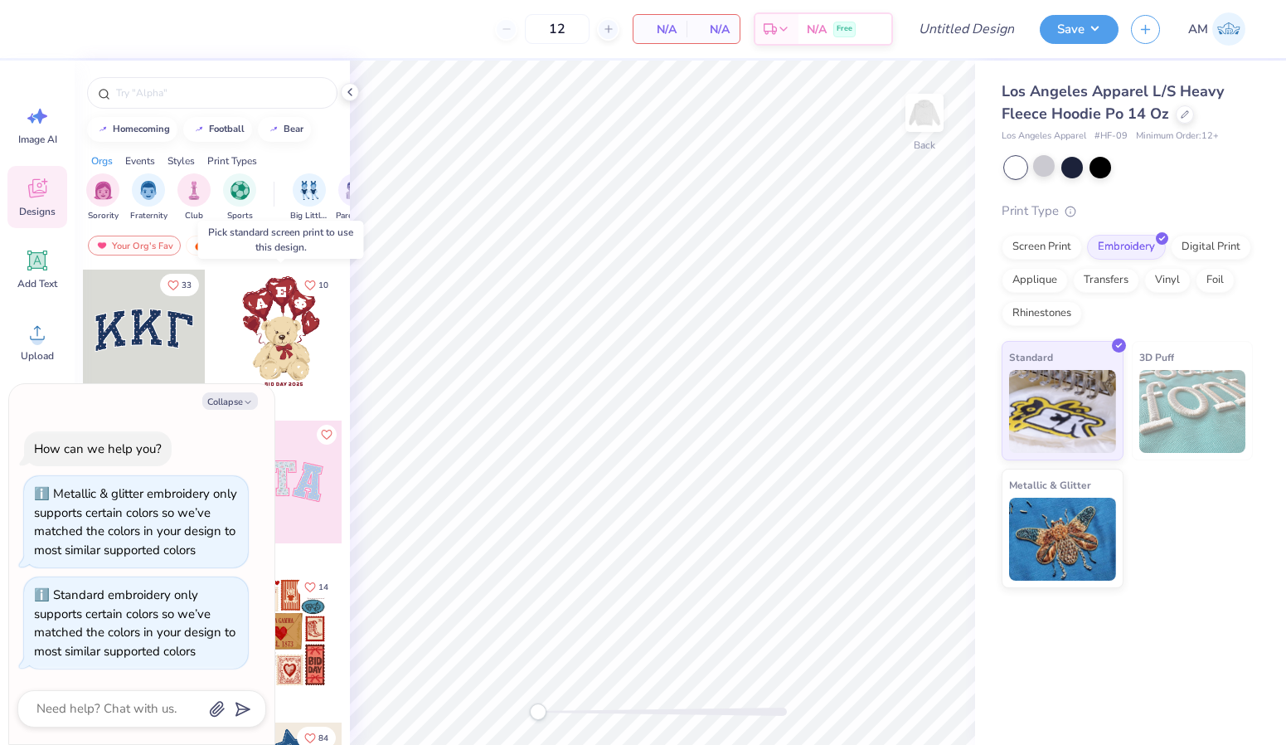
click at [313, 407] on div "10" at bounding box center [281, 344] width 124 height 150
click at [239, 396] on button "Collapse" at bounding box center [230, 400] width 56 height 17
type textarea "x"
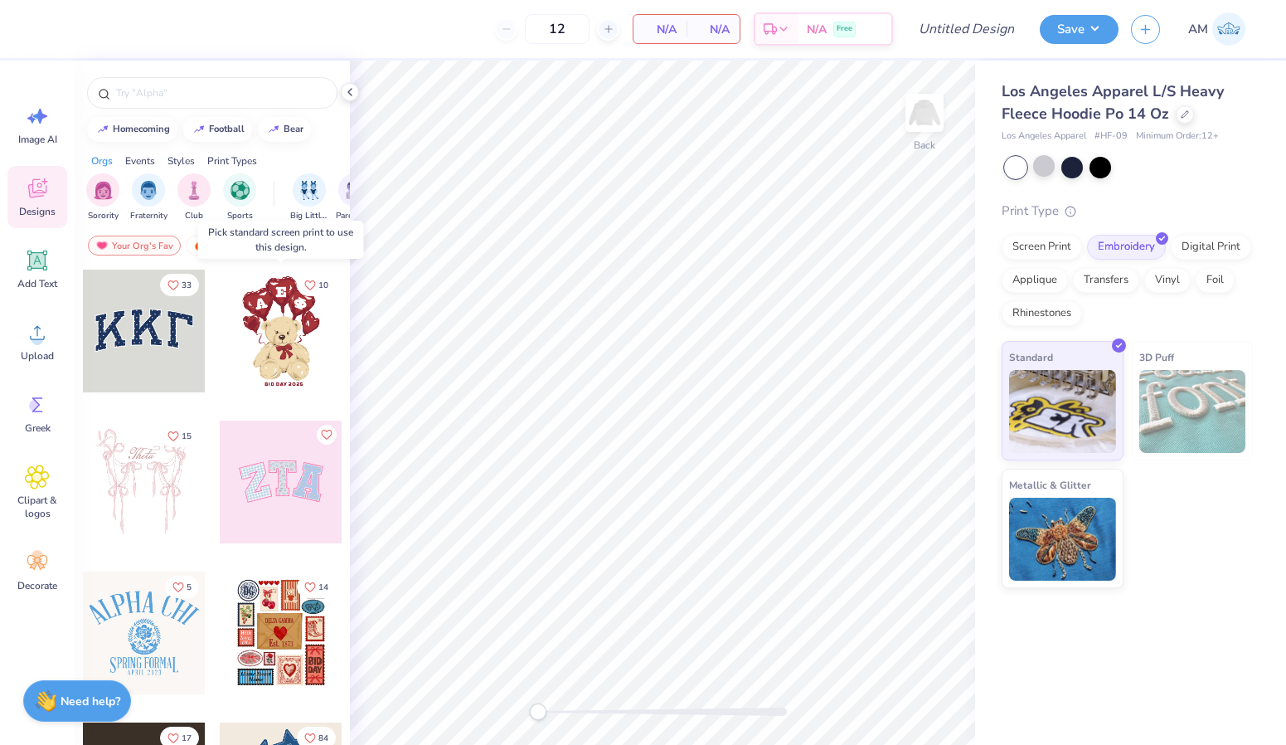
click at [289, 333] on div at bounding box center [281, 330] width 123 height 123
click at [278, 322] on div at bounding box center [281, 330] width 123 height 123
click at [138, 339] on div at bounding box center [144, 330] width 123 height 123
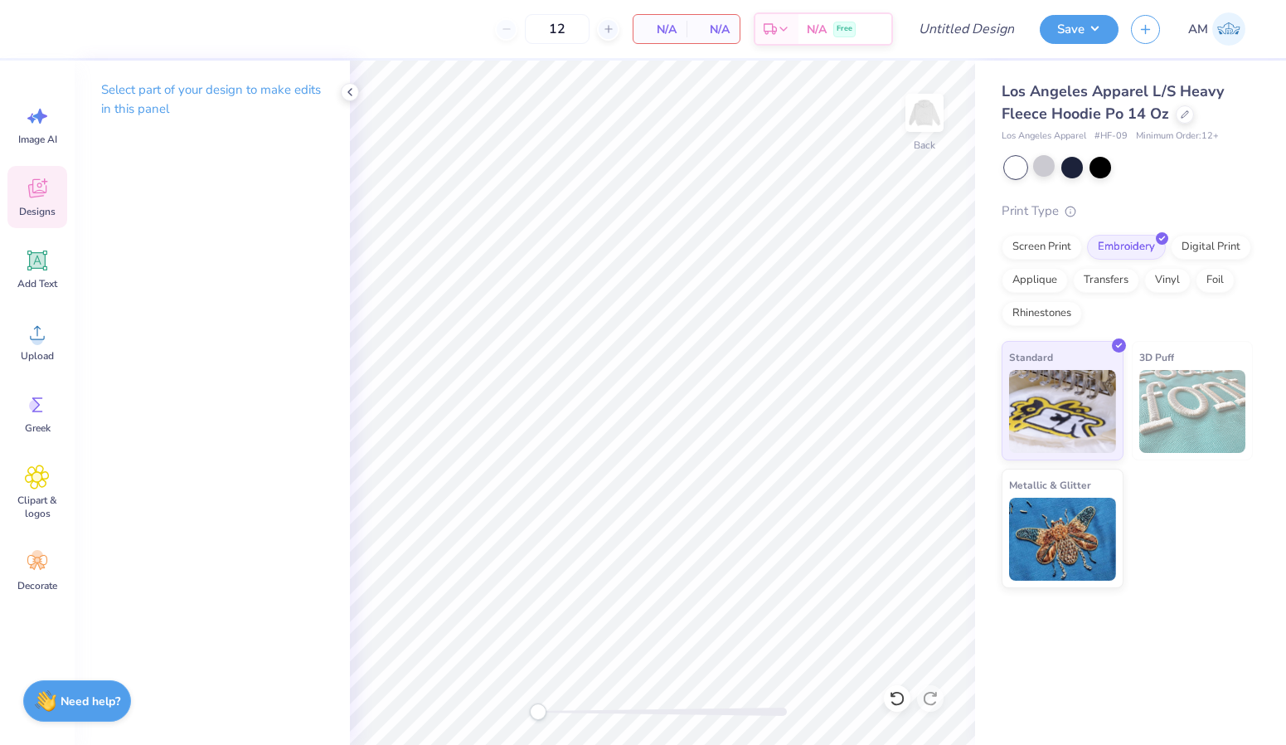
click at [27, 190] on icon at bounding box center [37, 188] width 25 height 25
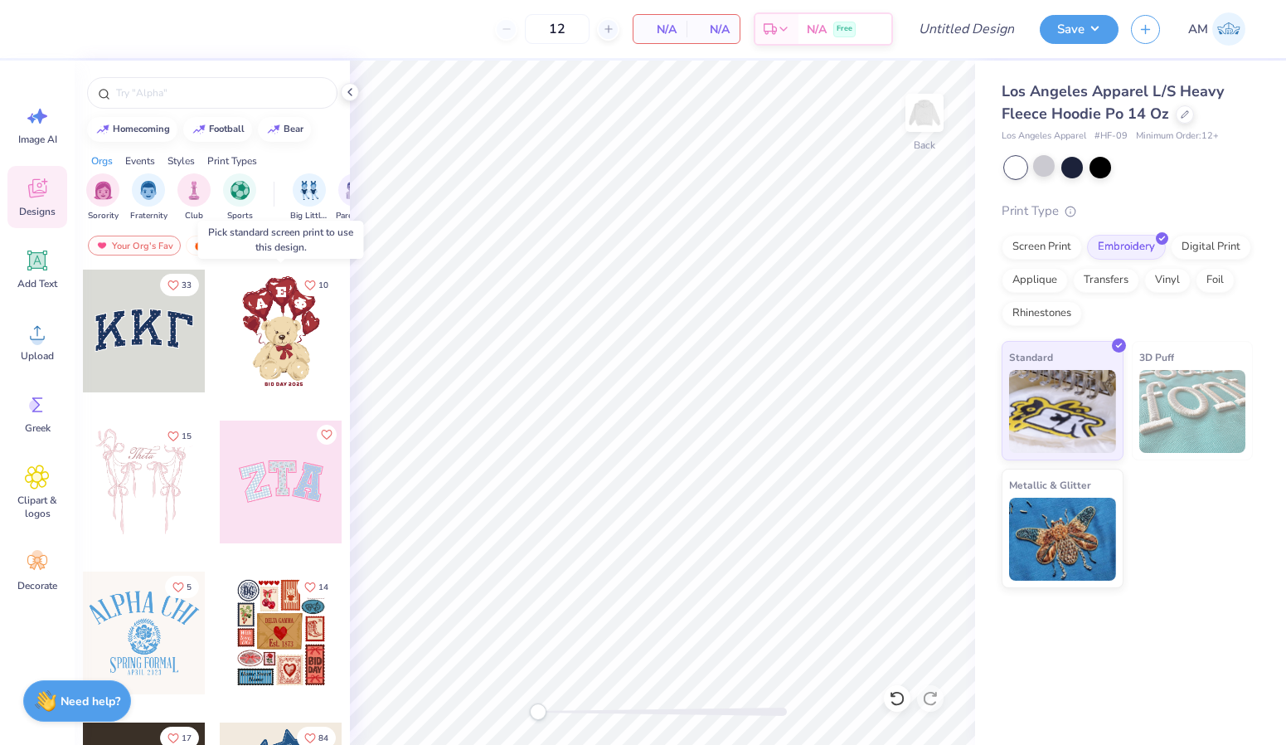
click at [283, 336] on div at bounding box center [281, 330] width 123 height 123
click at [283, 336] on div at bounding box center [280, 330] width 123 height 123
click at [1048, 252] on div "Screen Print" at bounding box center [1042, 244] width 80 height 25
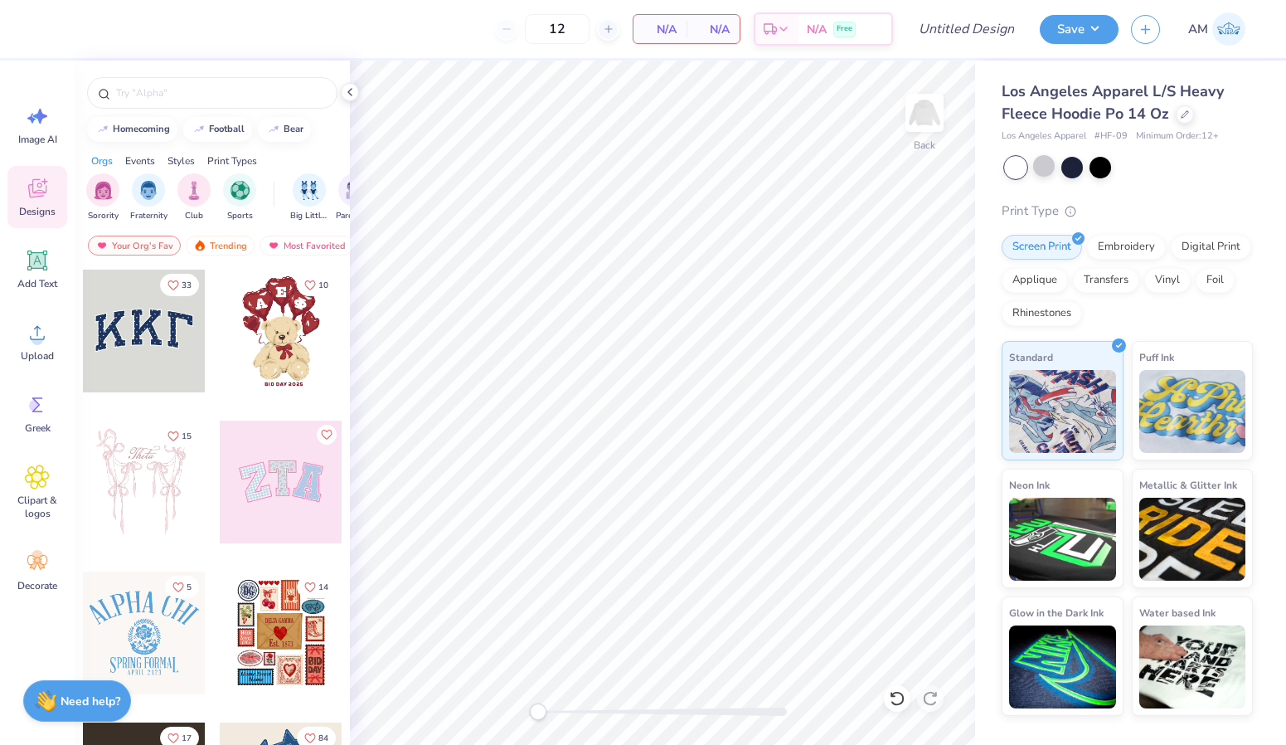
click at [266, 318] on div at bounding box center [281, 330] width 123 height 123
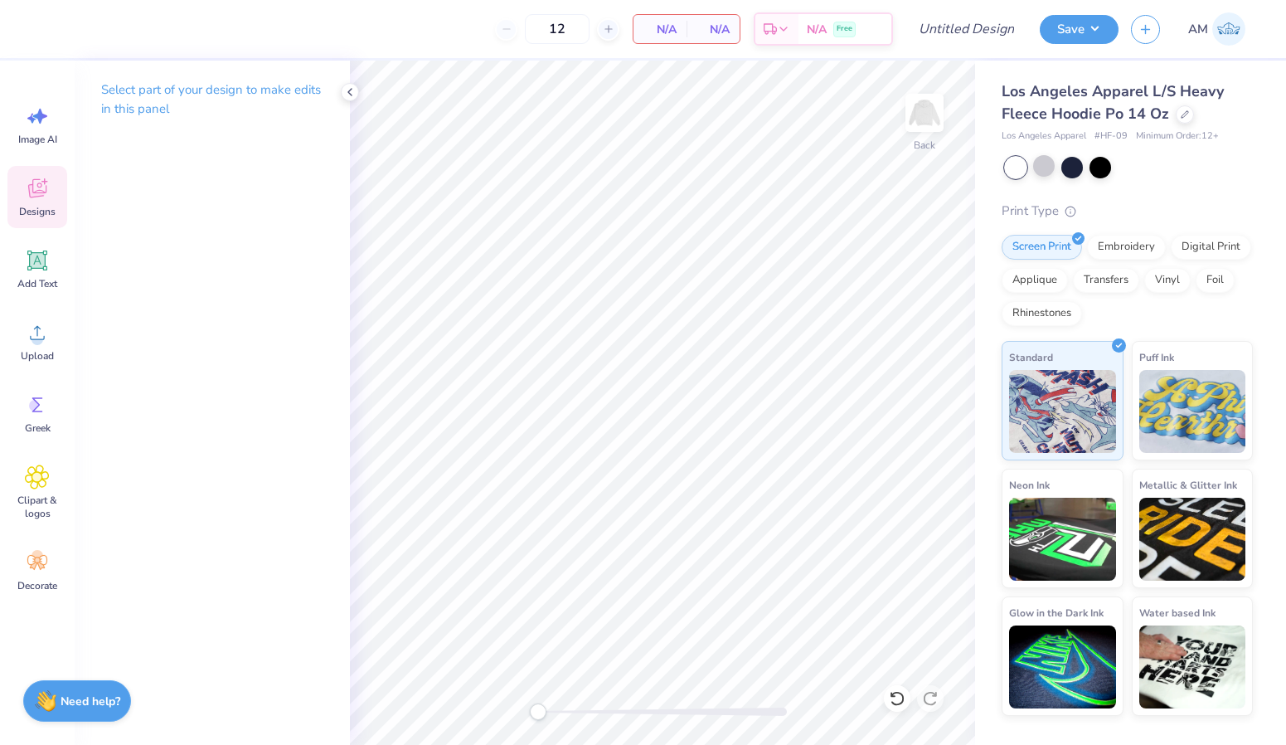
click at [40, 193] on icon at bounding box center [37, 190] width 16 height 13
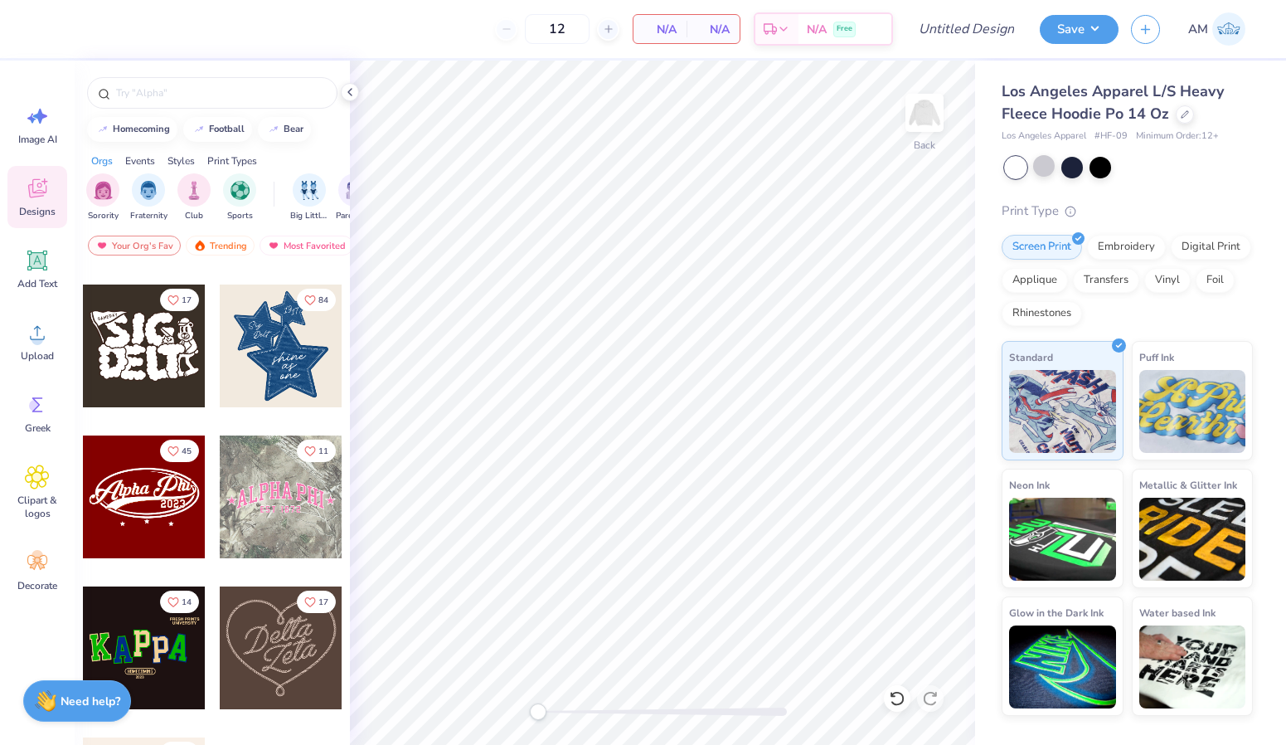
scroll to position [438, 0]
click at [301, 348] on div at bounding box center [281, 345] width 123 height 123
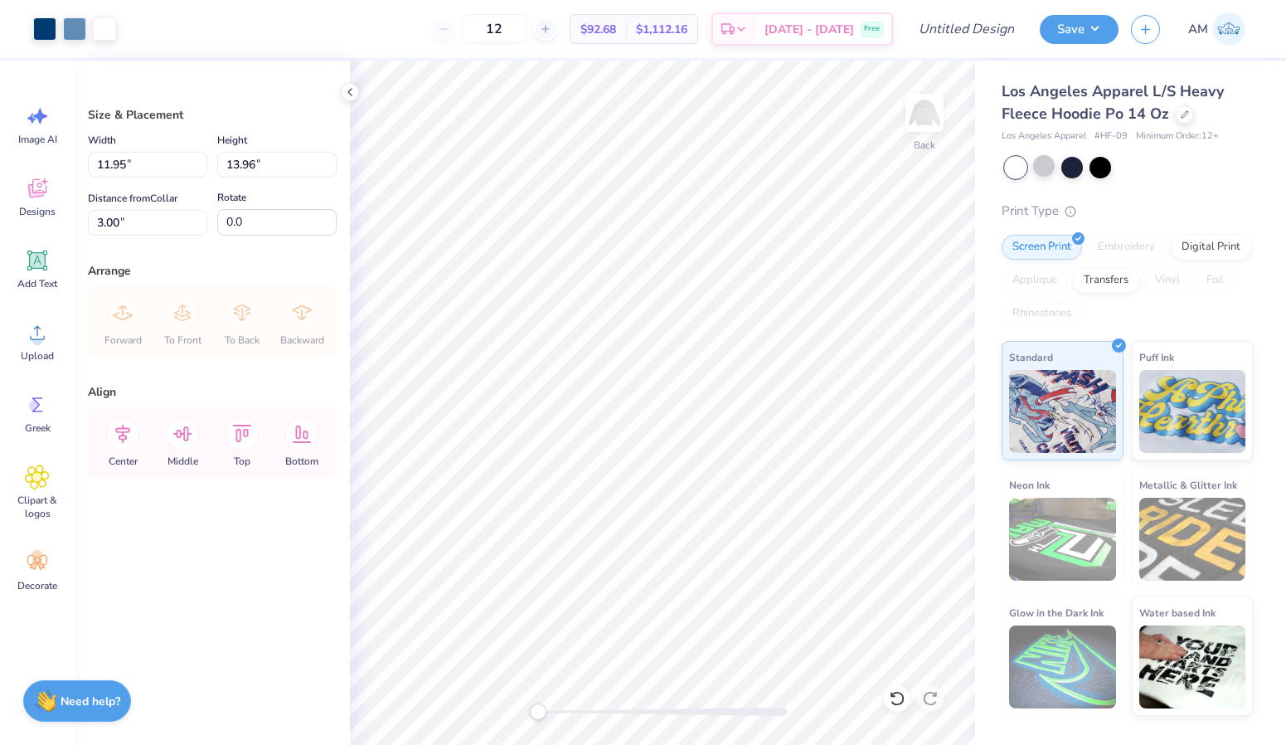
type input "6.19"
type input "7.23"
type input "4.59"
type input "5.36"
type input "5.00"
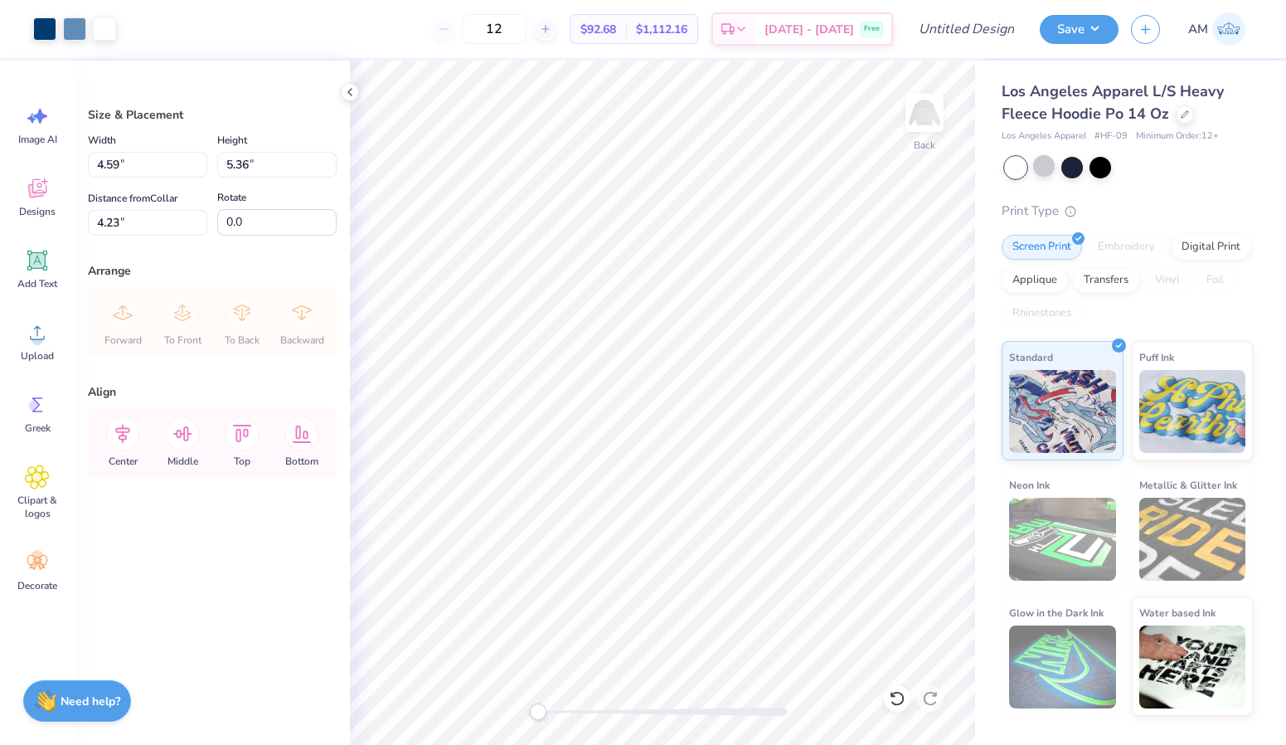
type input "5.84"
